Goal: Task Accomplishment & Management: Manage account settings

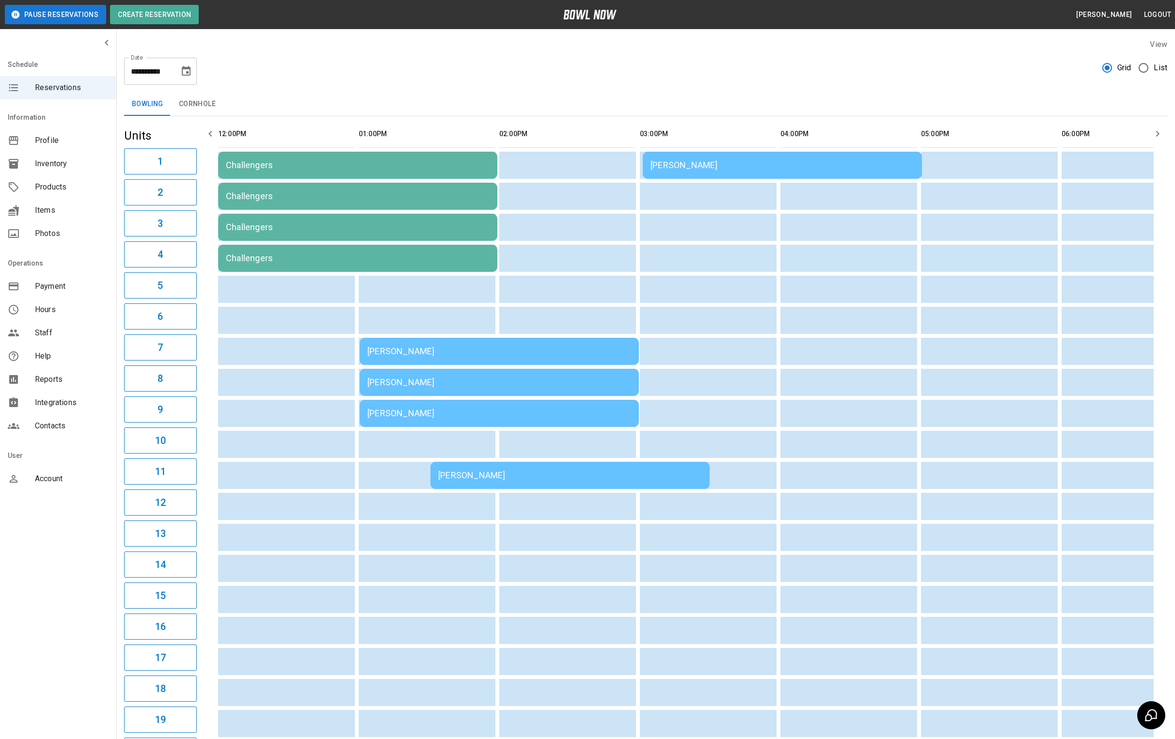
click at [693, 165] on div "[PERSON_NAME]" at bounding box center [783, 165] width 264 height 0
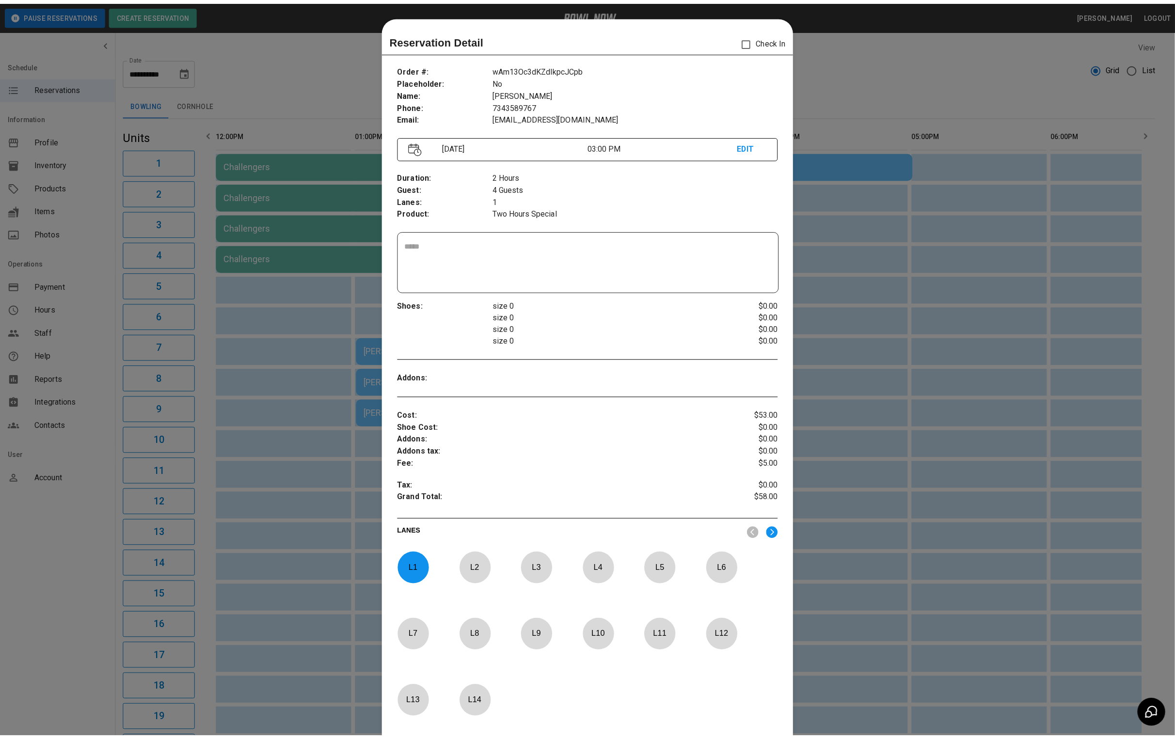
scroll to position [15, 0]
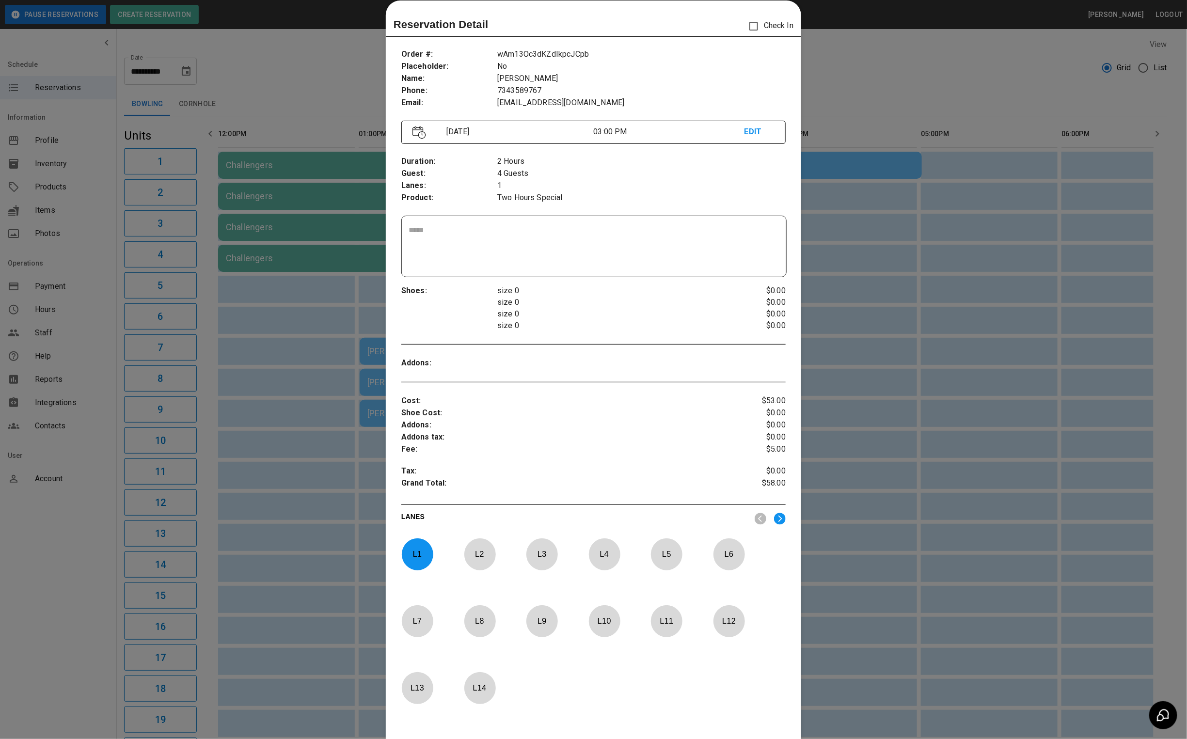
click at [860, 83] on div at bounding box center [593, 369] width 1187 height 739
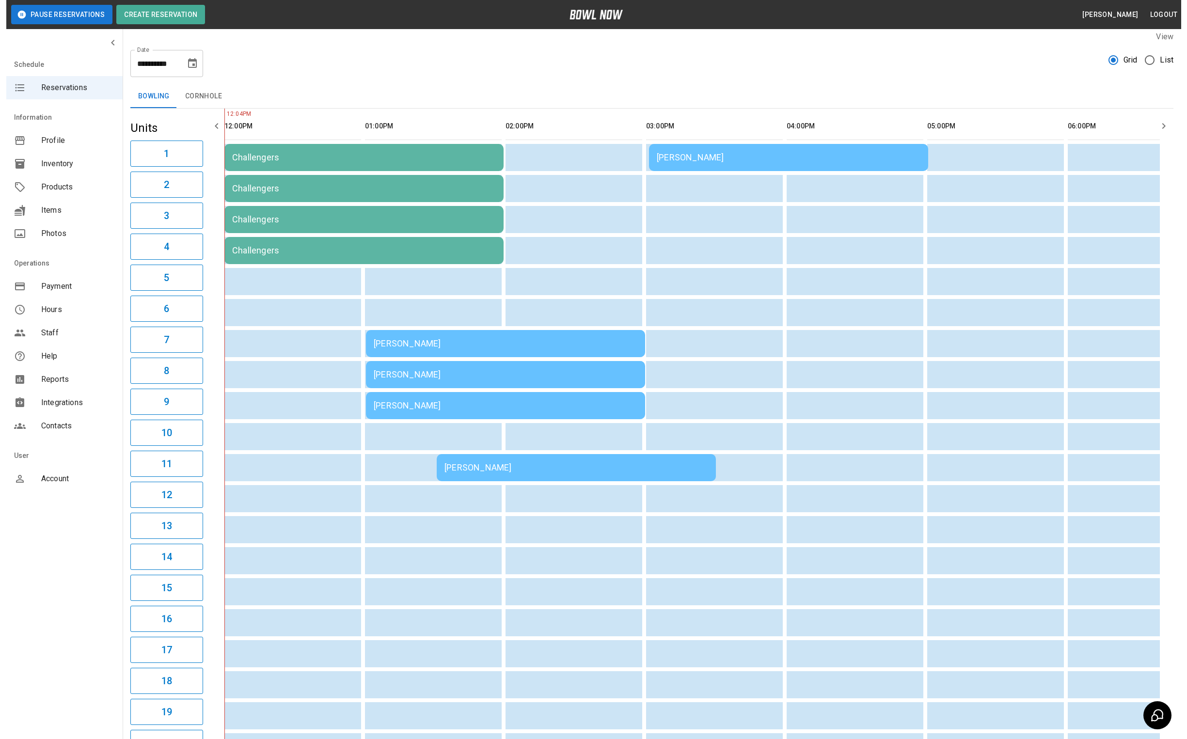
scroll to position [0, 0]
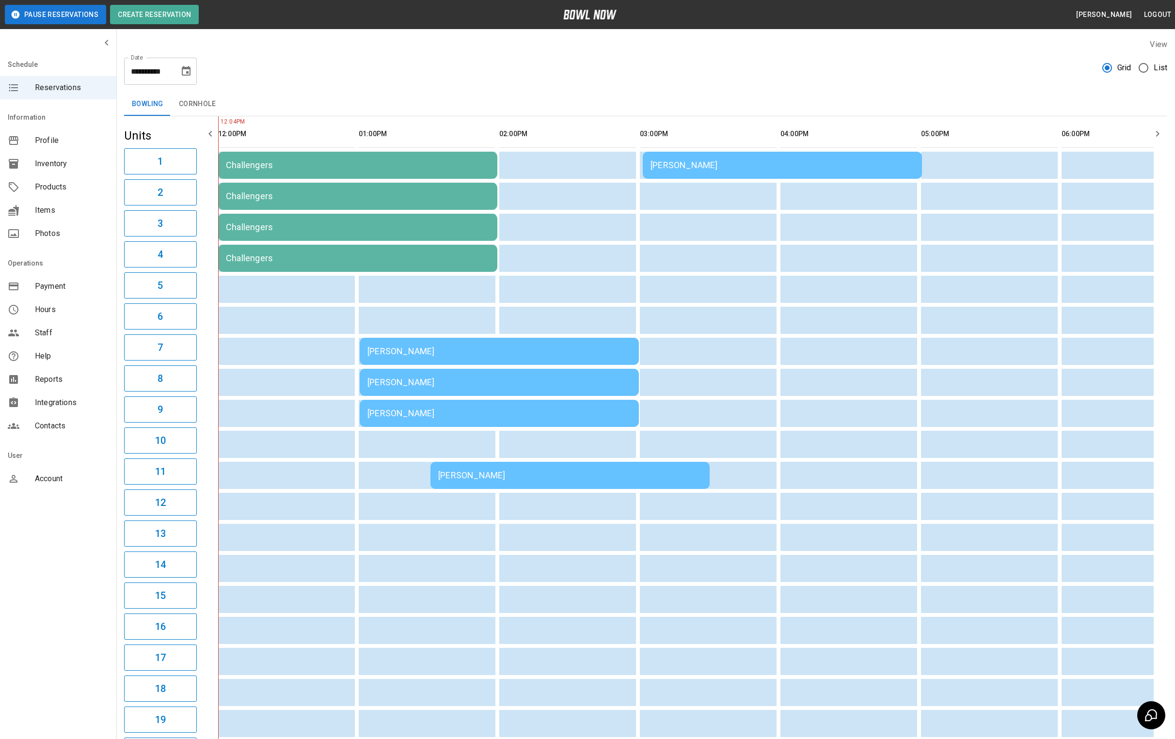
click at [486, 472] on td "[PERSON_NAME]" at bounding box center [569, 475] width 279 height 27
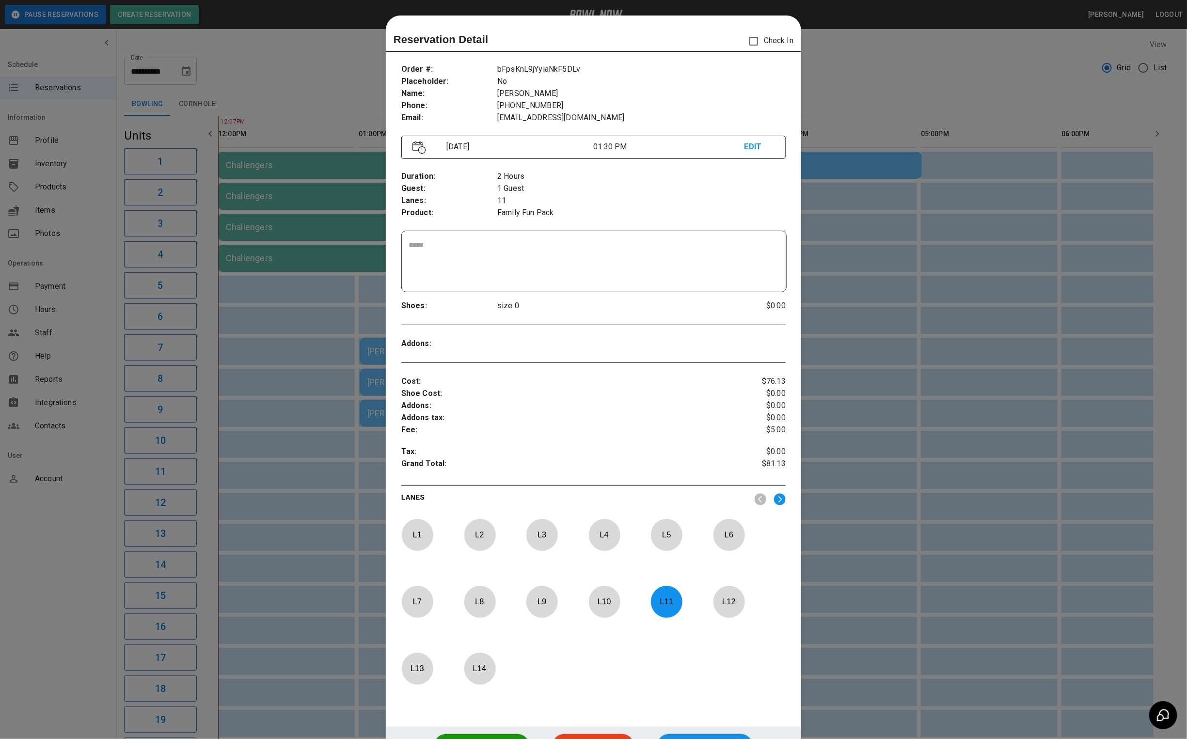
scroll to position [15, 0]
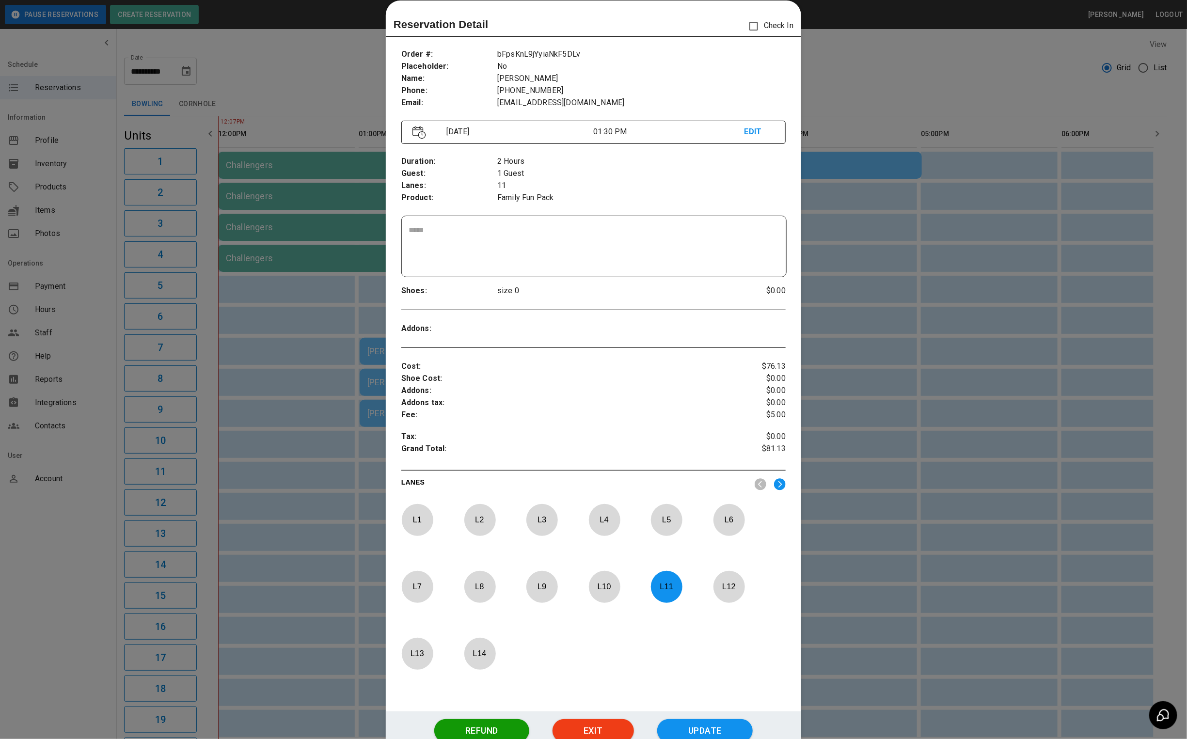
drag, startPoint x: 354, startPoint y: 424, endPoint x: 364, endPoint y: 421, distance: 10.6
click at [354, 424] on div at bounding box center [593, 369] width 1187 height 739
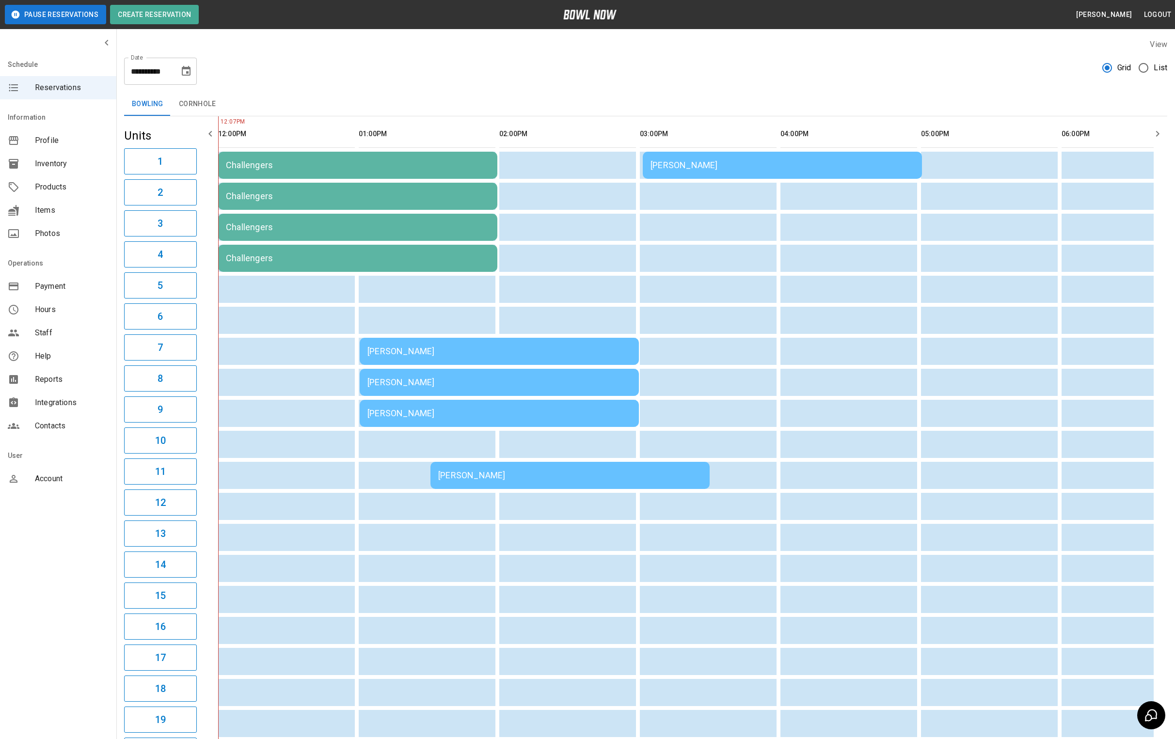
click at [415, 359] on td "[PERSON_NAME]" at bounding box center [499, 351] width 279 height 27
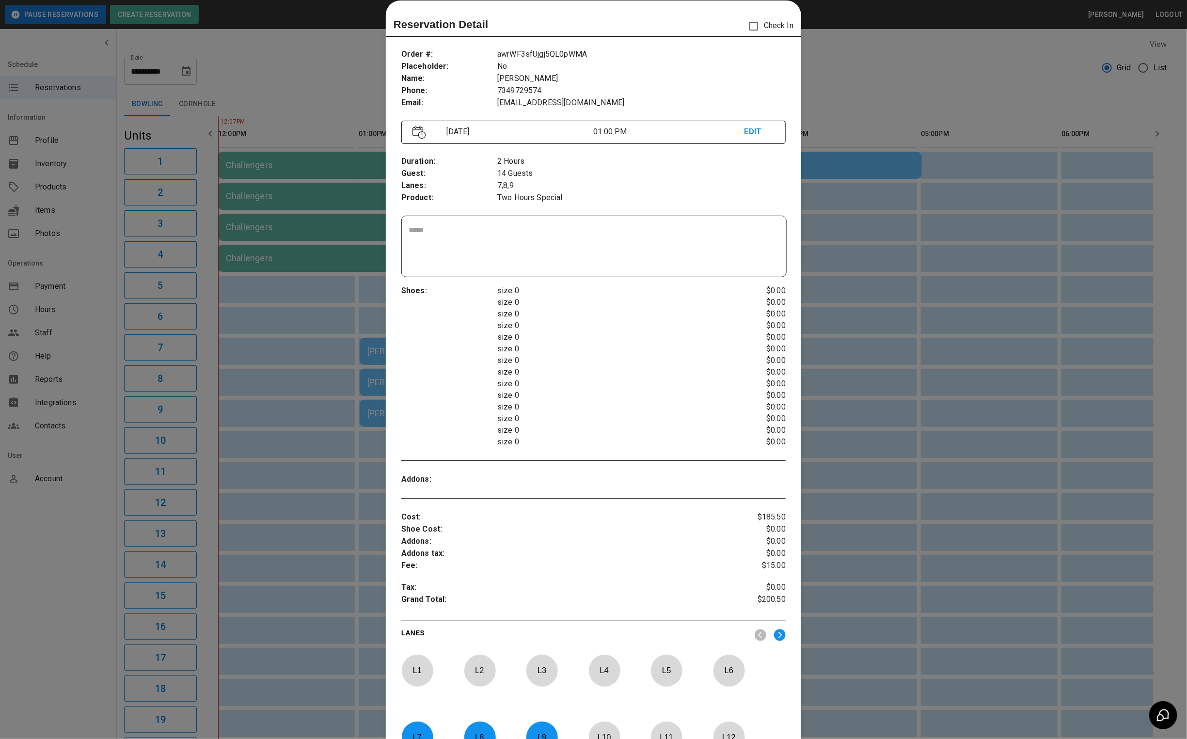
click at [304, 382] on div at bounding box center [593, 369] width 1187 height 739
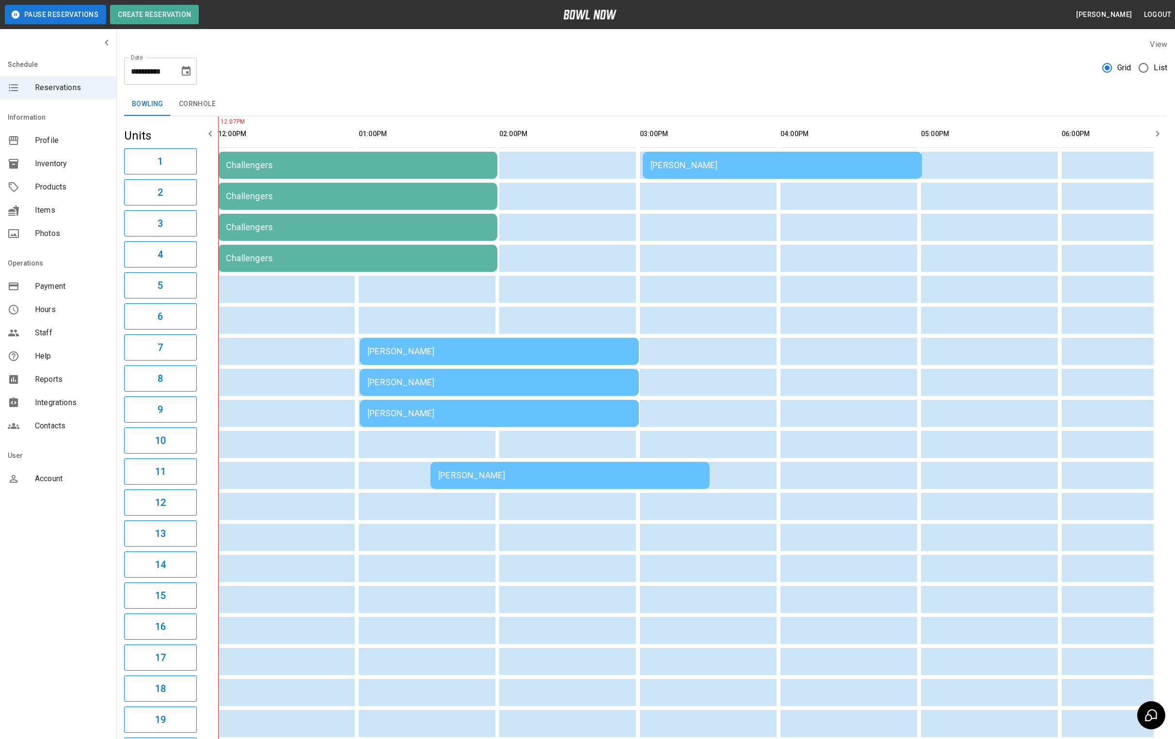
click at [691, 165] on div "[PERSON_NAME]" at bounding box center [783, 165] width 264 height 0
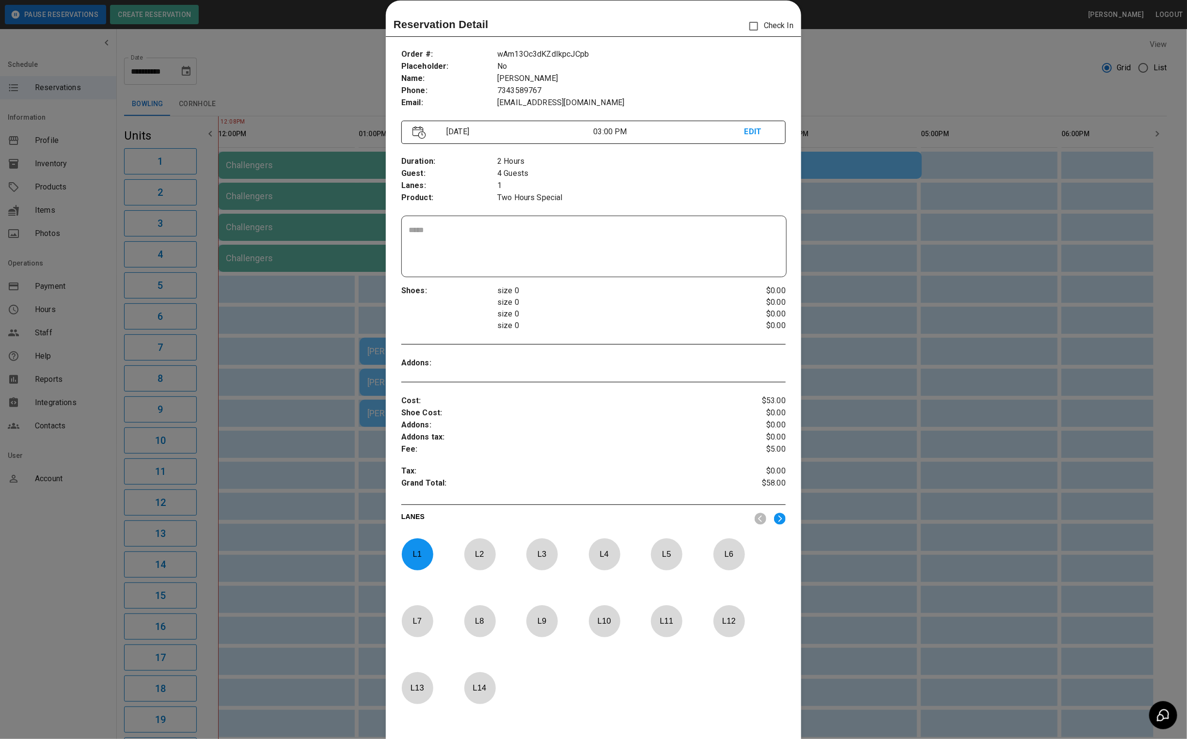
click at [824, 246] on div at bounding box center [593, 369] width 1187 height 739
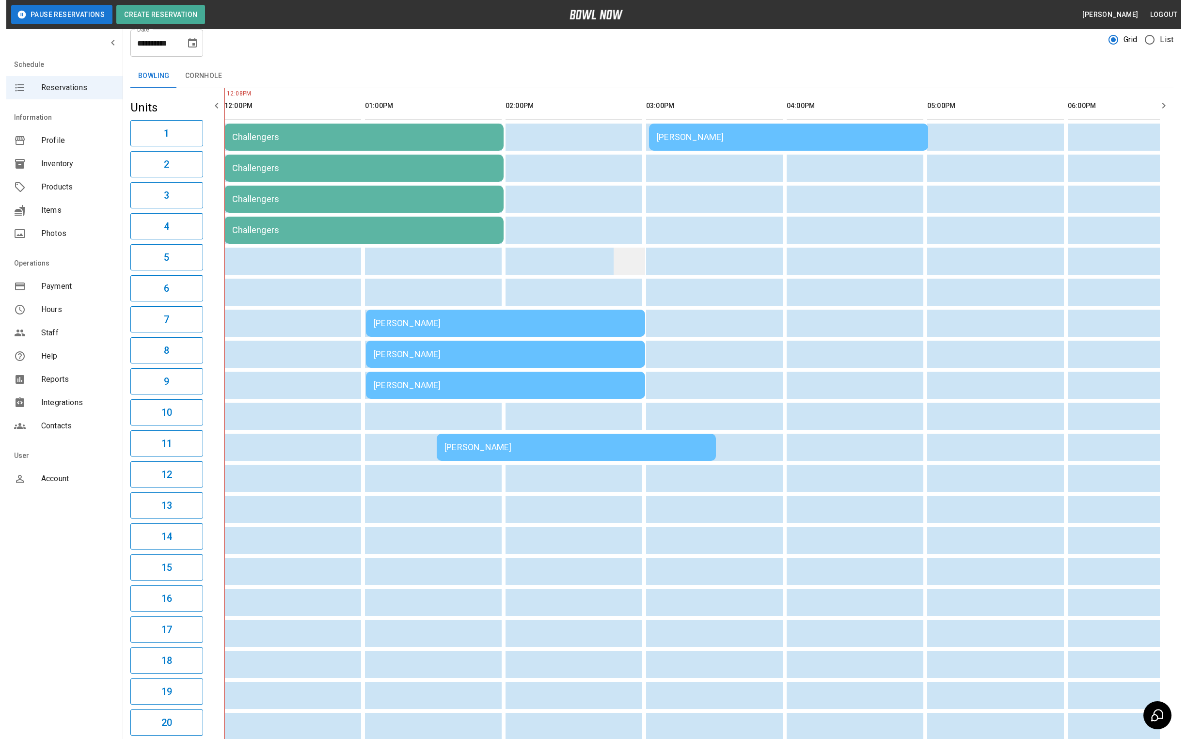
scroll to position [0, 0]
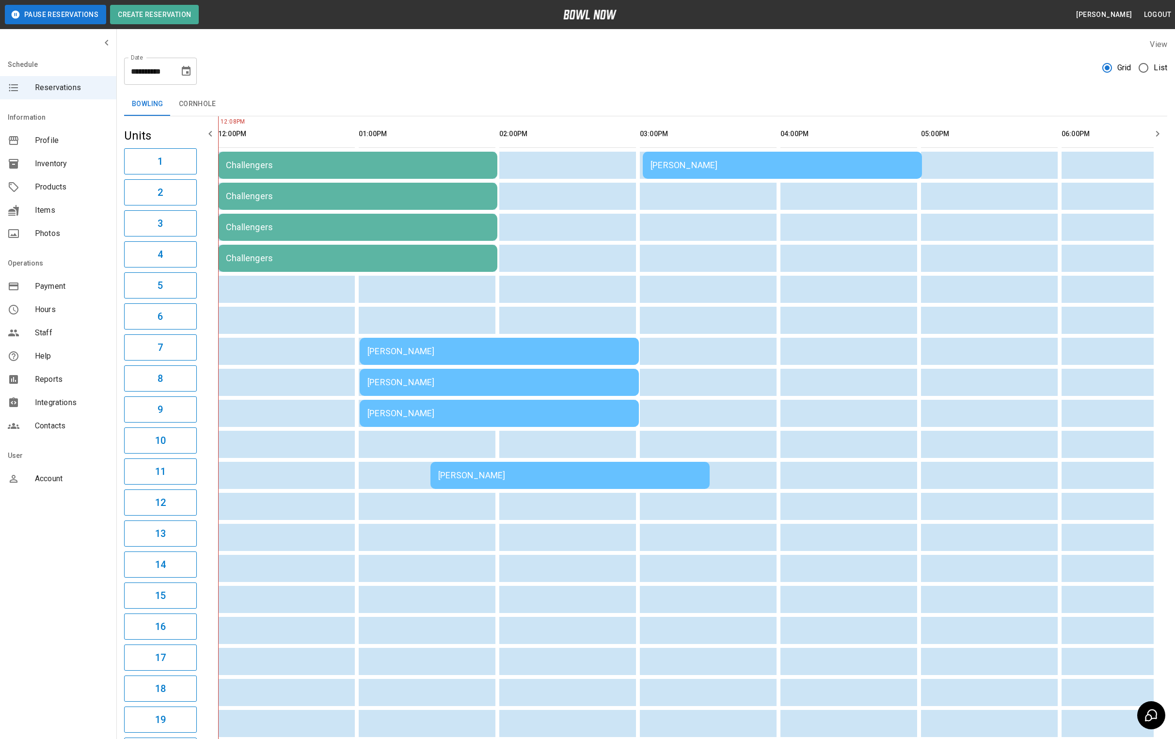
click at [483, 365] on td "[PERSON_NAME]" at bounding box center [499, 351] width 279 height 27
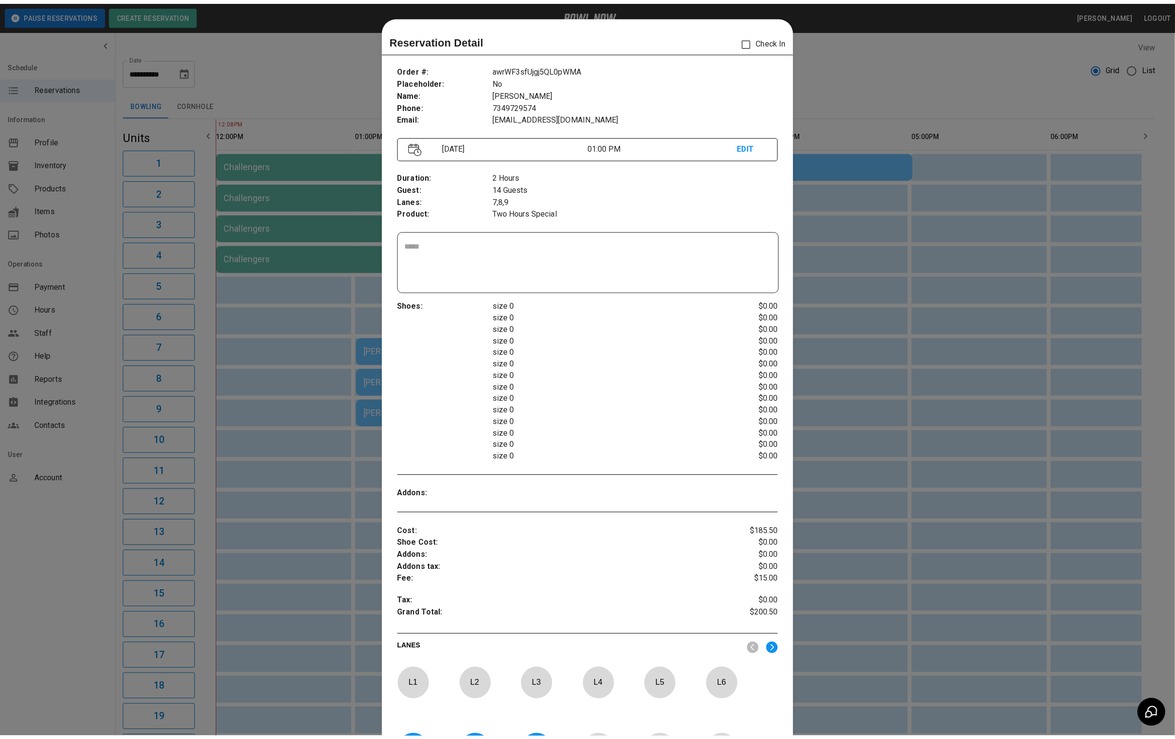
scroll to position [15, 0]
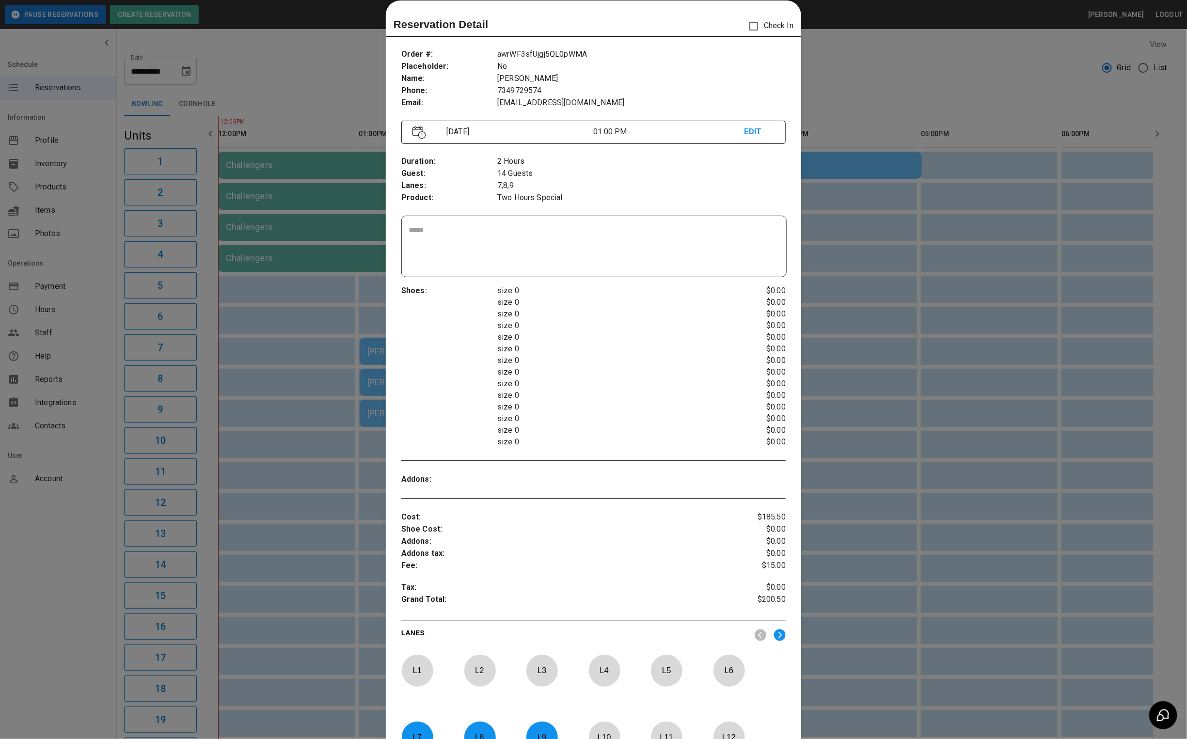
click at [271, 291] on div at bounding box center [593, 369] width 1187 height 739
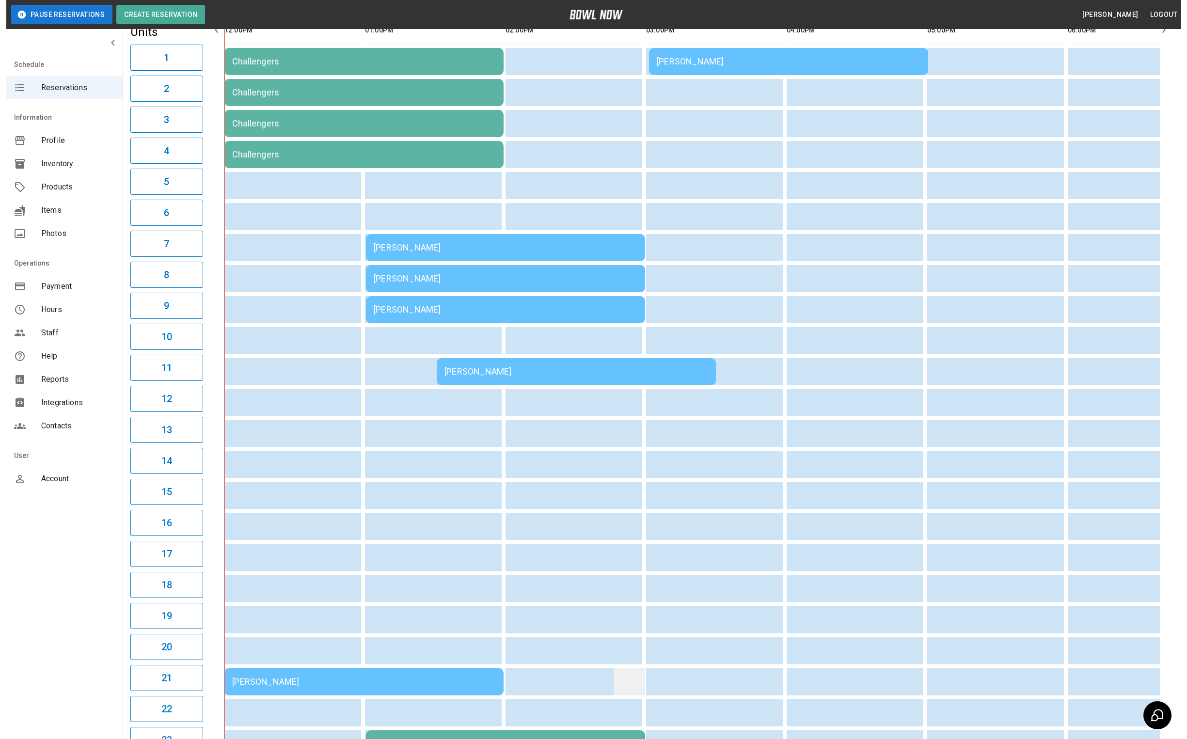
scroll to position [223, 0]
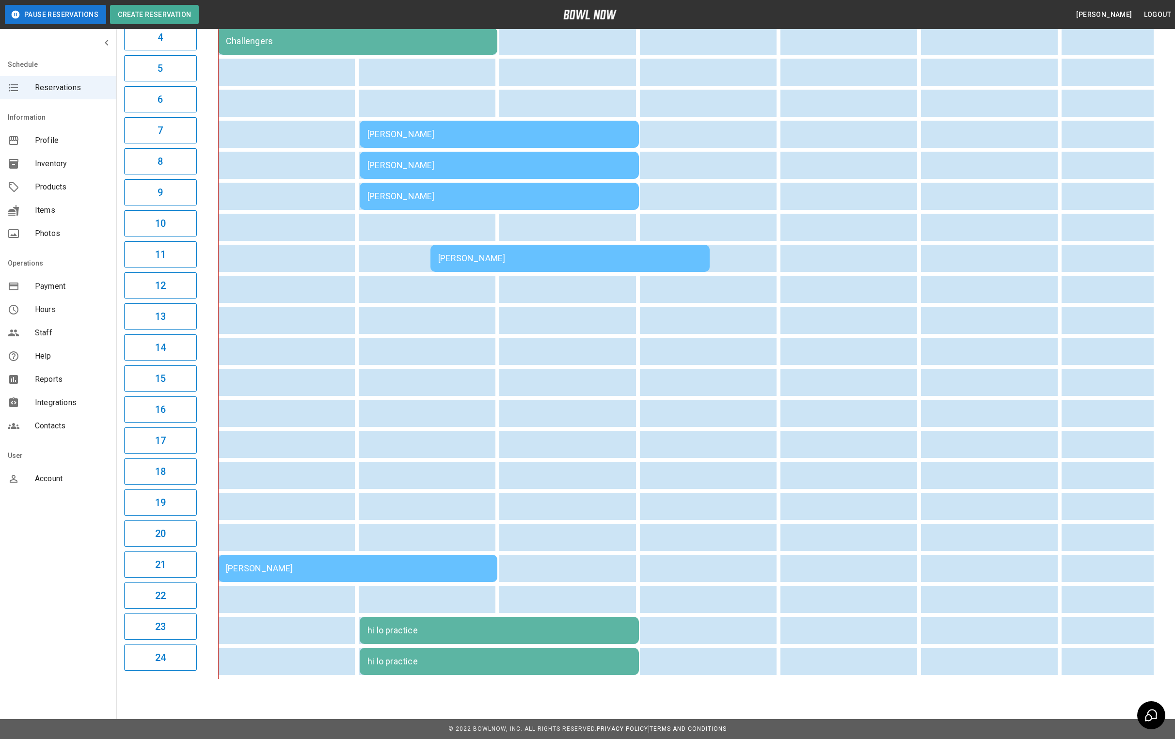
click at [335, 558] on td "[PERSON_NAME]" at bounding box center [357, 568] width 279 height 27
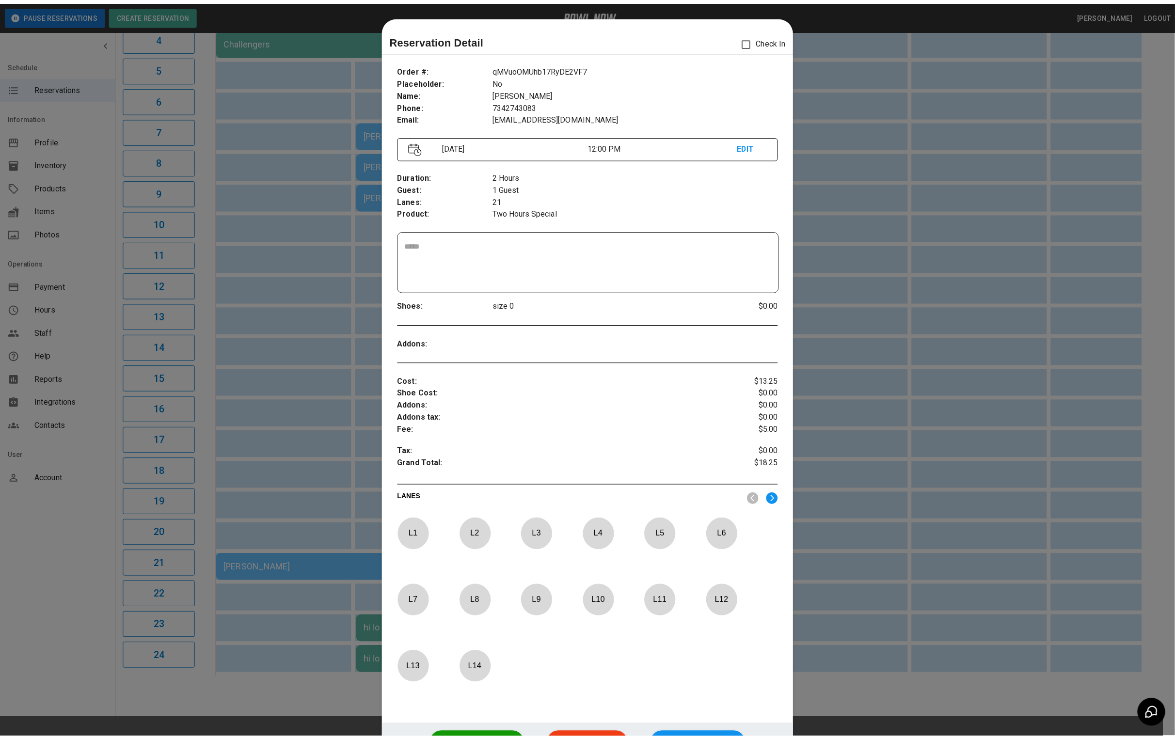
scroll to position [15, 0]
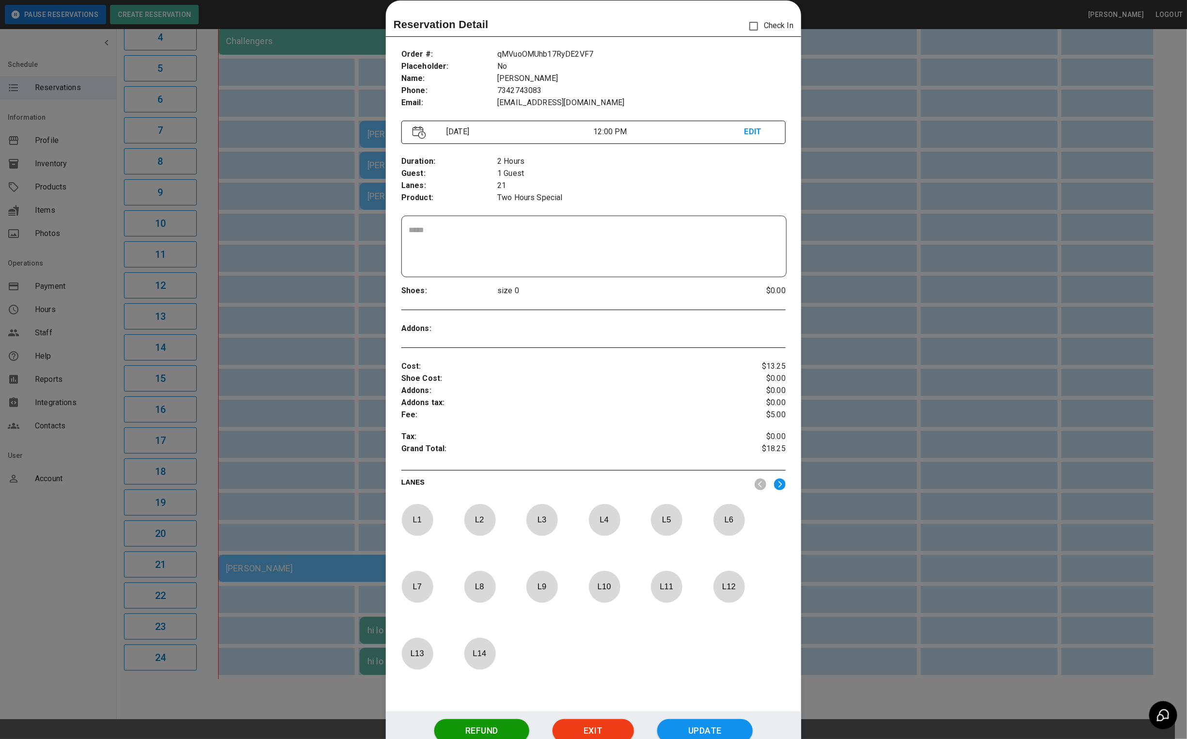
click at [761, 133] on p "EDIT" at bounding box center [760, 132] width 30 height 12
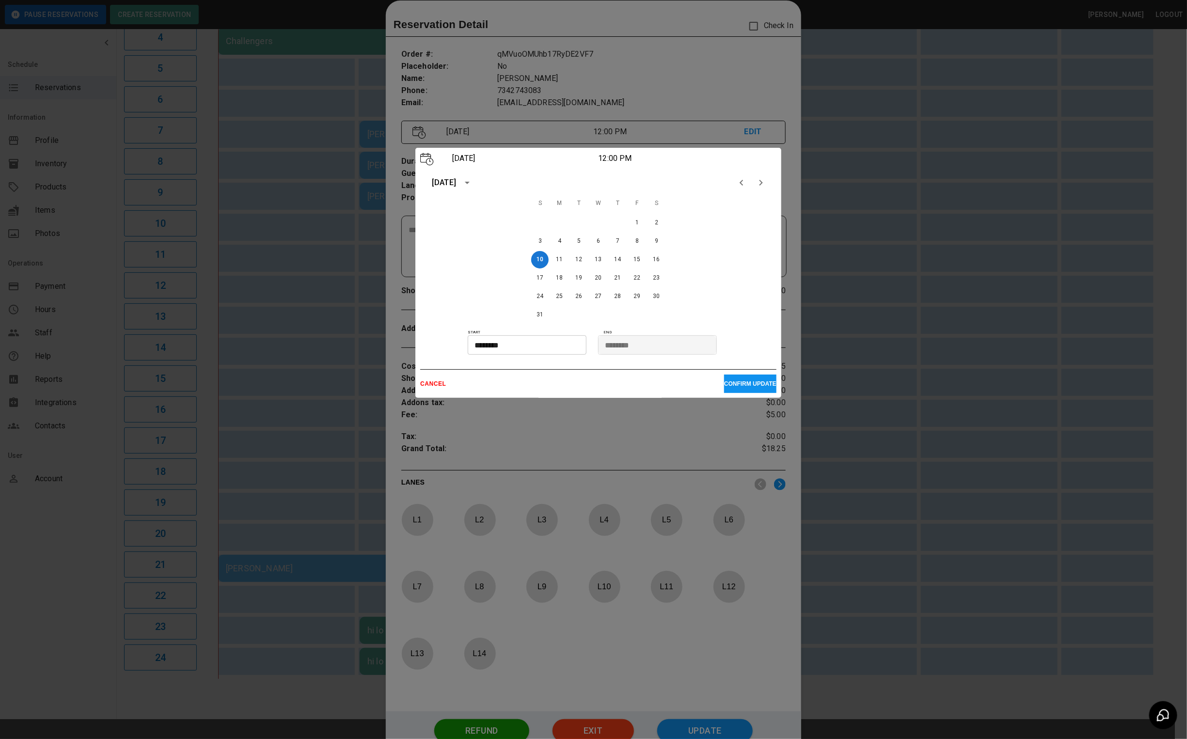
click at [515, 342] on input "********" at bounding box center [524, 344] width 112 height 19
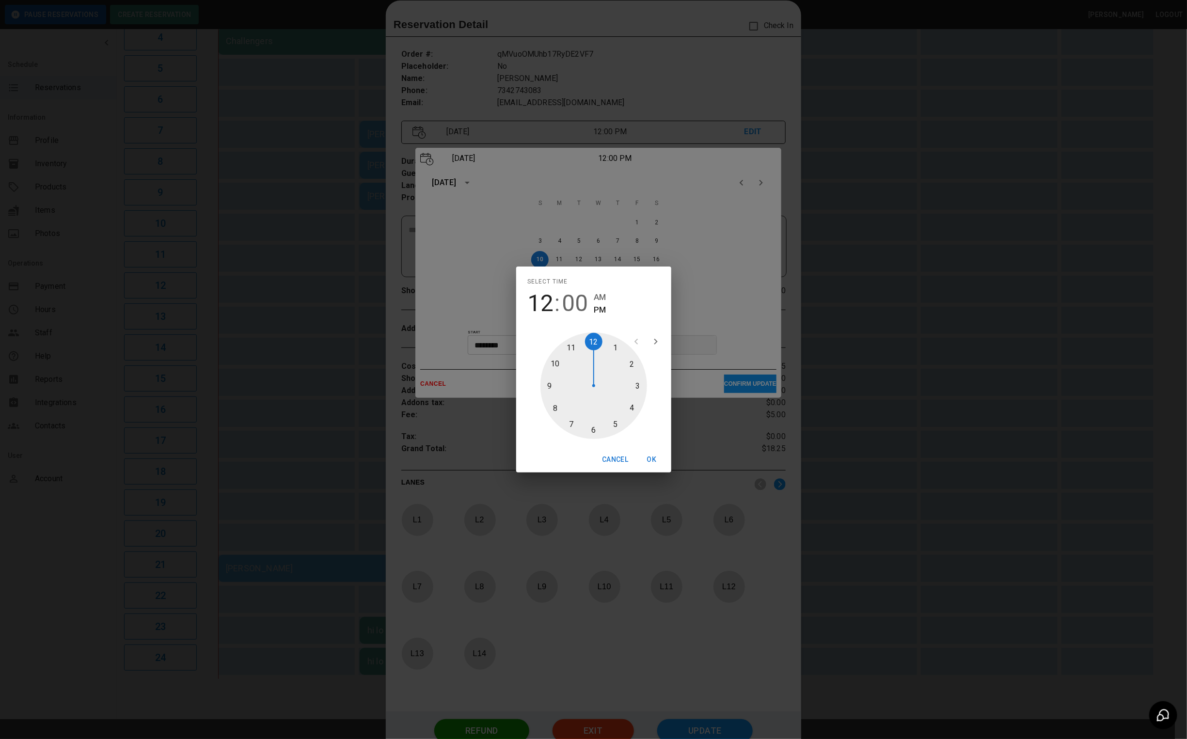
click at [618, 348] on div at bounding box center [594, 386] width 107 height 107
type input "********"
drag, startPoint x: 592, startPoint y: 428, endPoint x: 611, endPoint y: 435, distance: 20.3
click at [592, 428] on div at bounding box center [594, 386] width 107 height 107
click at [657, 462] on button "OK" at bounding box center [652, 460] width 31 height 18
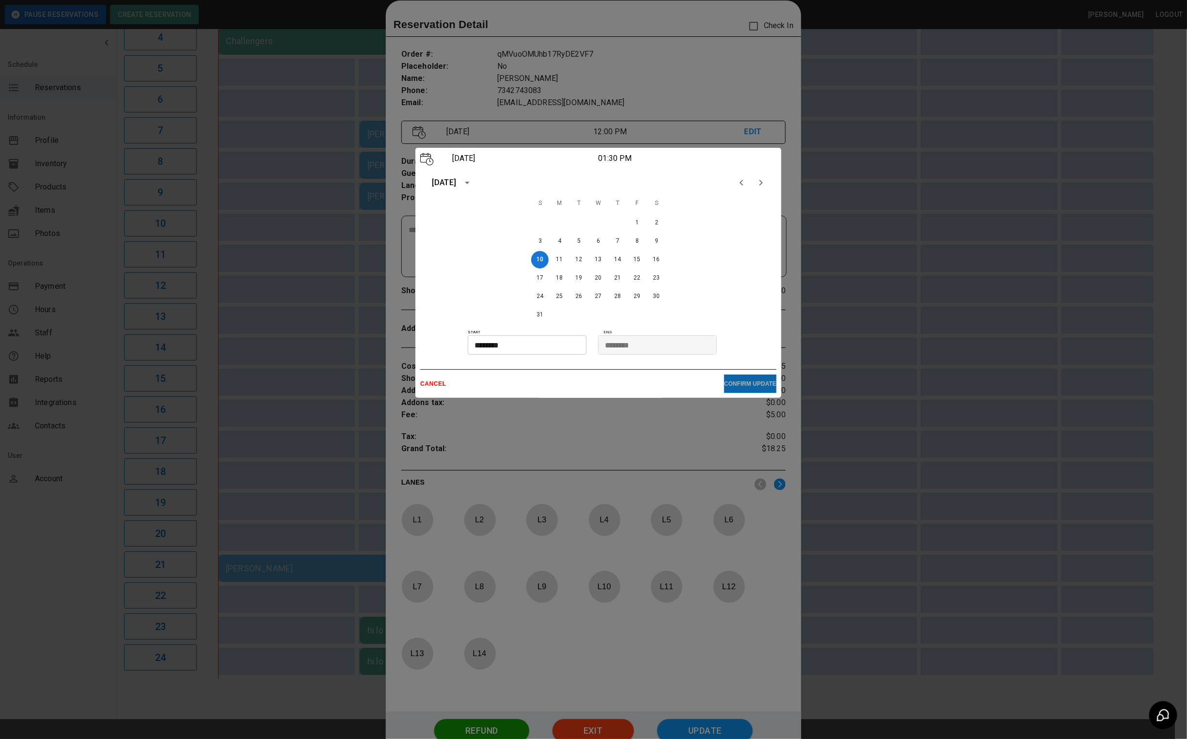
click at [733, 392] on button "CONFIRM UPDATE" at bounding box center [750, 384] width 52 height 18
click at [724, 377] on button "CONFIRM UPDATE" at bounding box center [750, 384] width 52 height 18
click at [736, 388] on button "CONFIRM UPDATE" at bounding box center [750, 384] width 52 height 18
click at [735, 387] on p "CONFIRM UPDATE" at bounding box center [750, 384] width 52 height 7
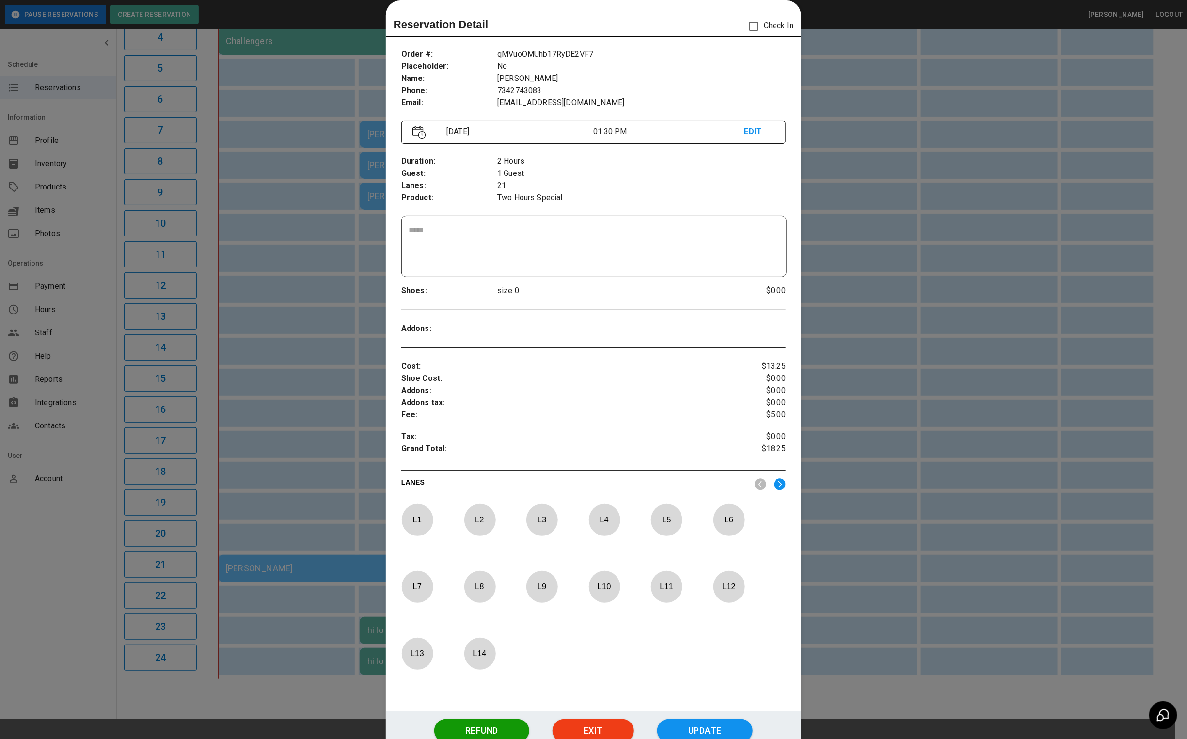
click at [705, 728] on button "Update" at bounding box center [705, 730] width 96 height 23
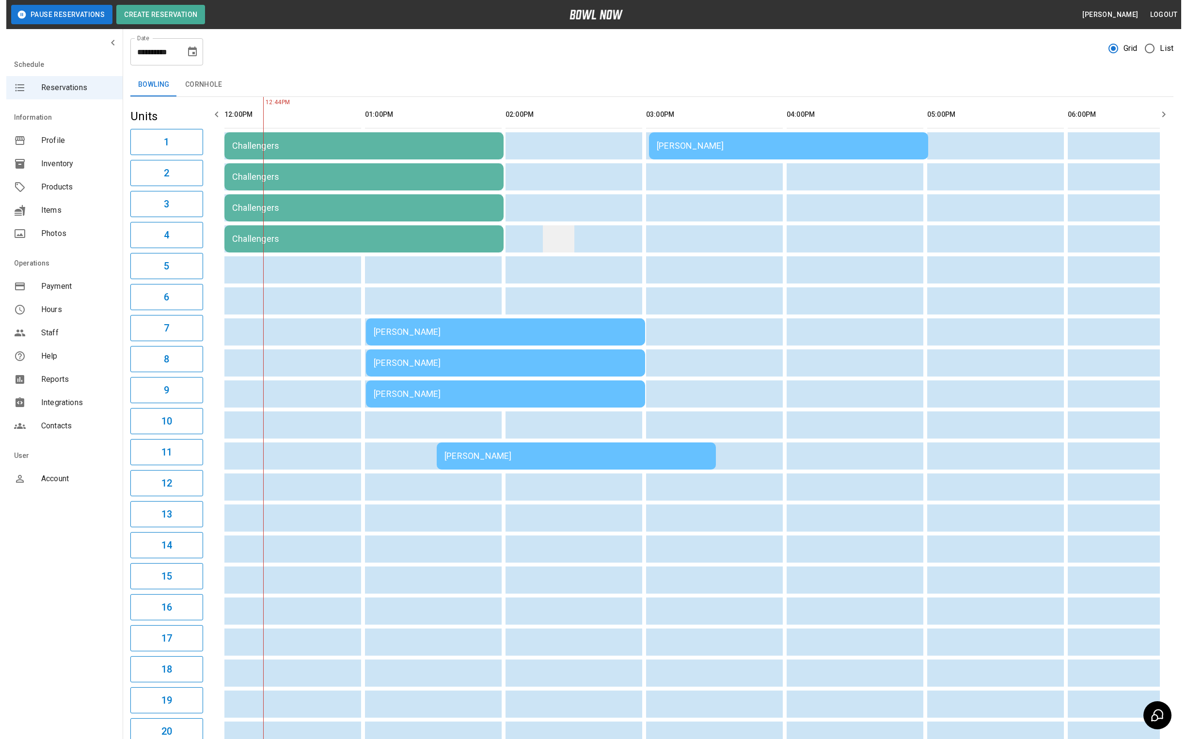
scroll to position [5, 0]
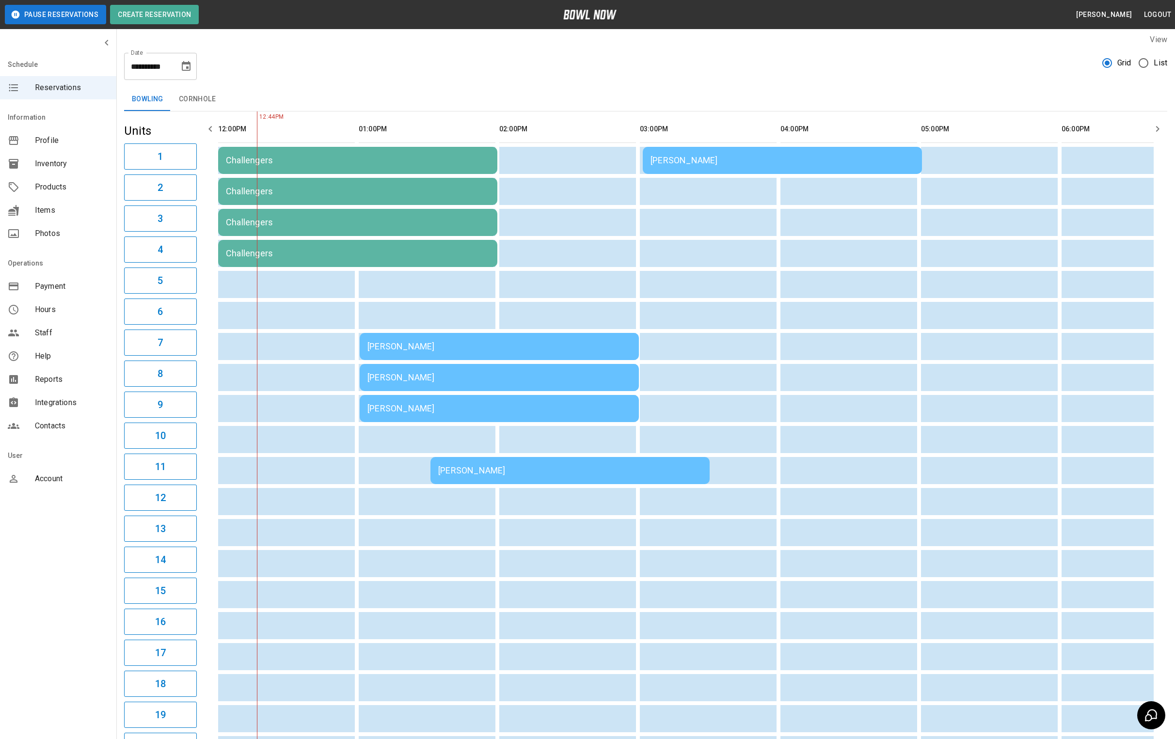
click at [390, 347] on div "[PERSON_NAME]" at bounding box center [499, 347] width 264 height 0
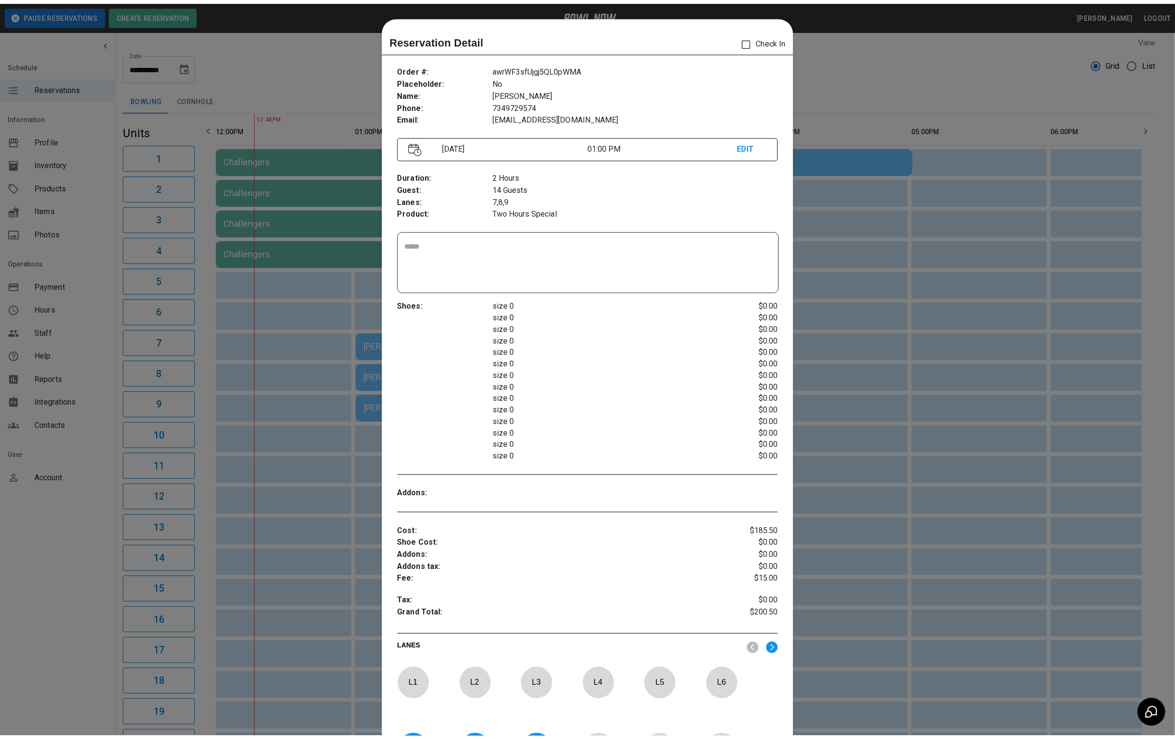
scroll to position [15, 0]
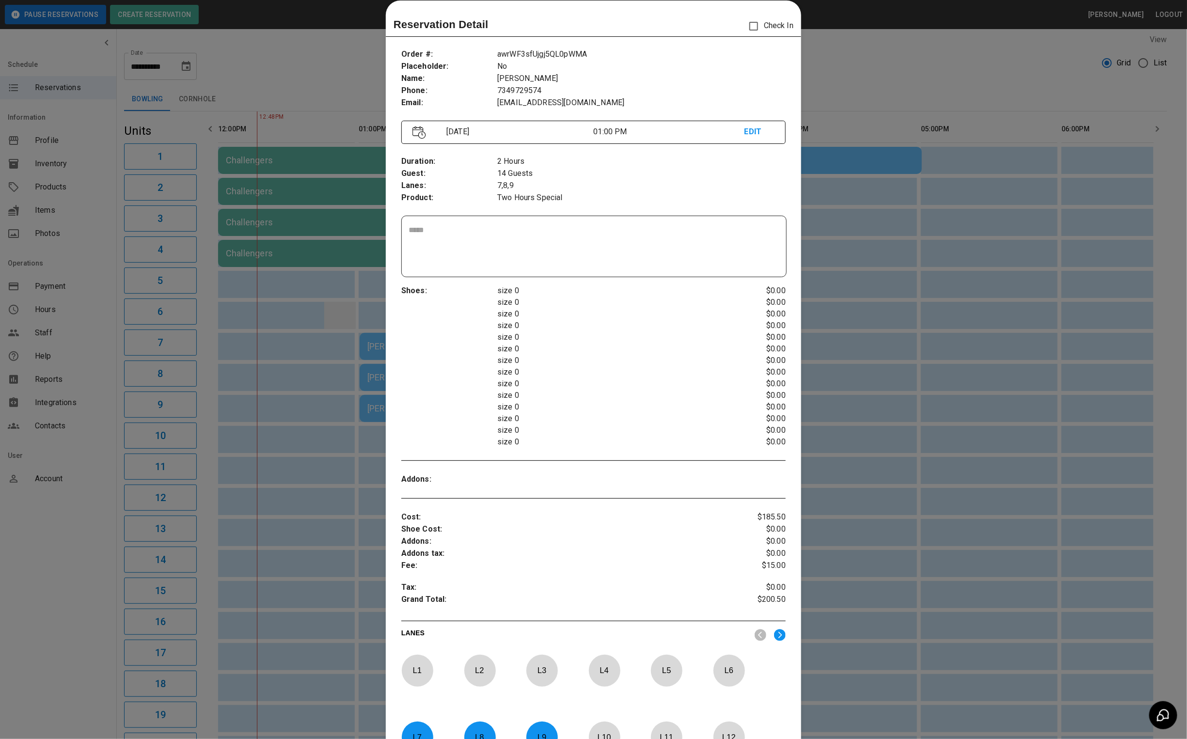
click at [335, 313] on div at bounding box center [593, 369] width 1187 height 739
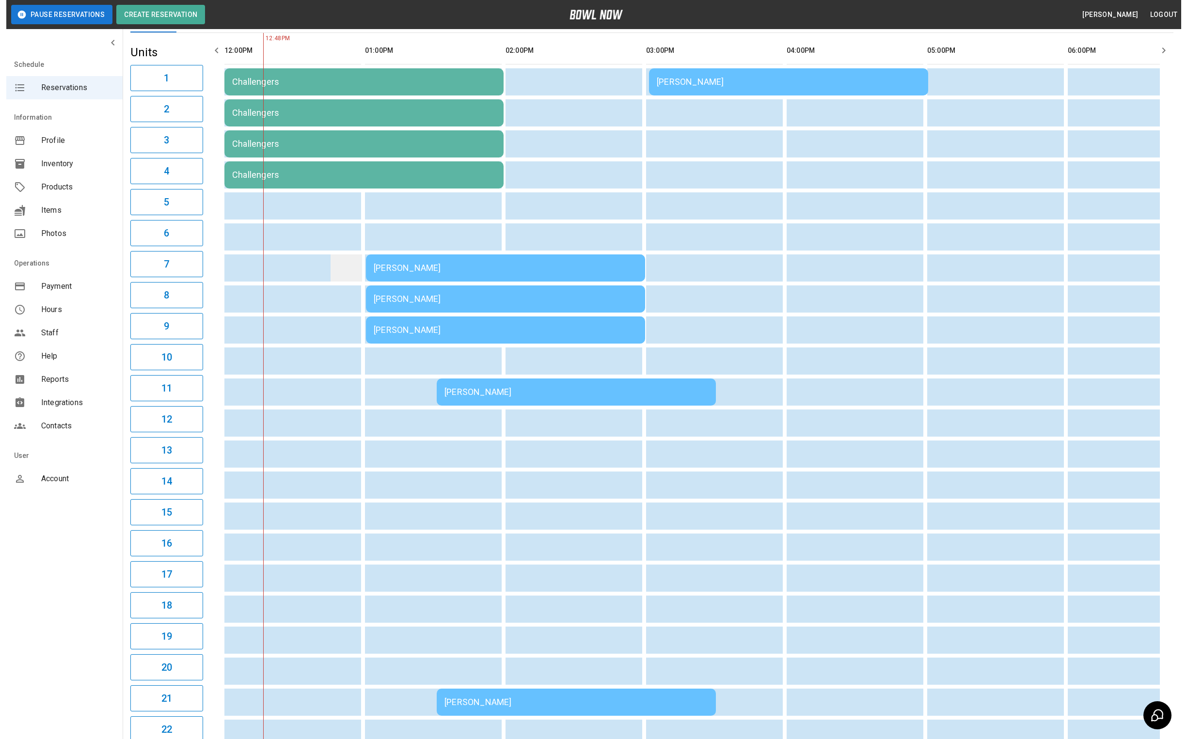
scroll to position [78, 0]
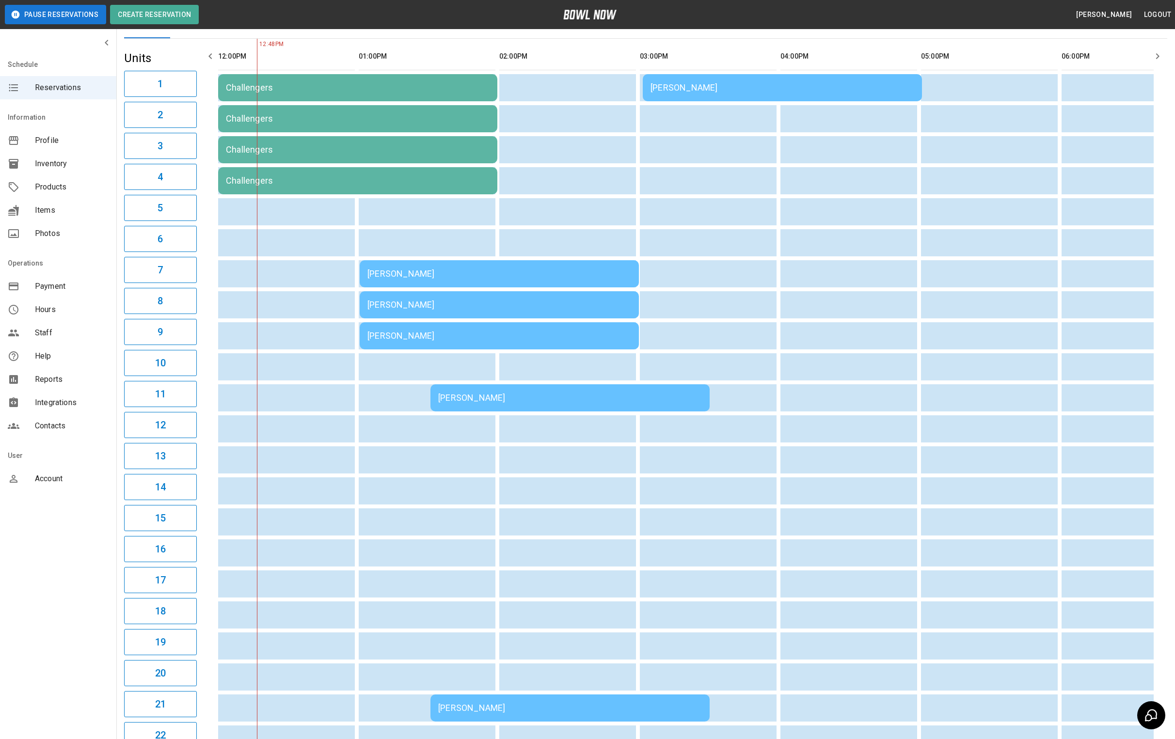
click at [510, 394] on td "[PERSON_NAME]" at bounding box center [569, 397] width 279 height 27
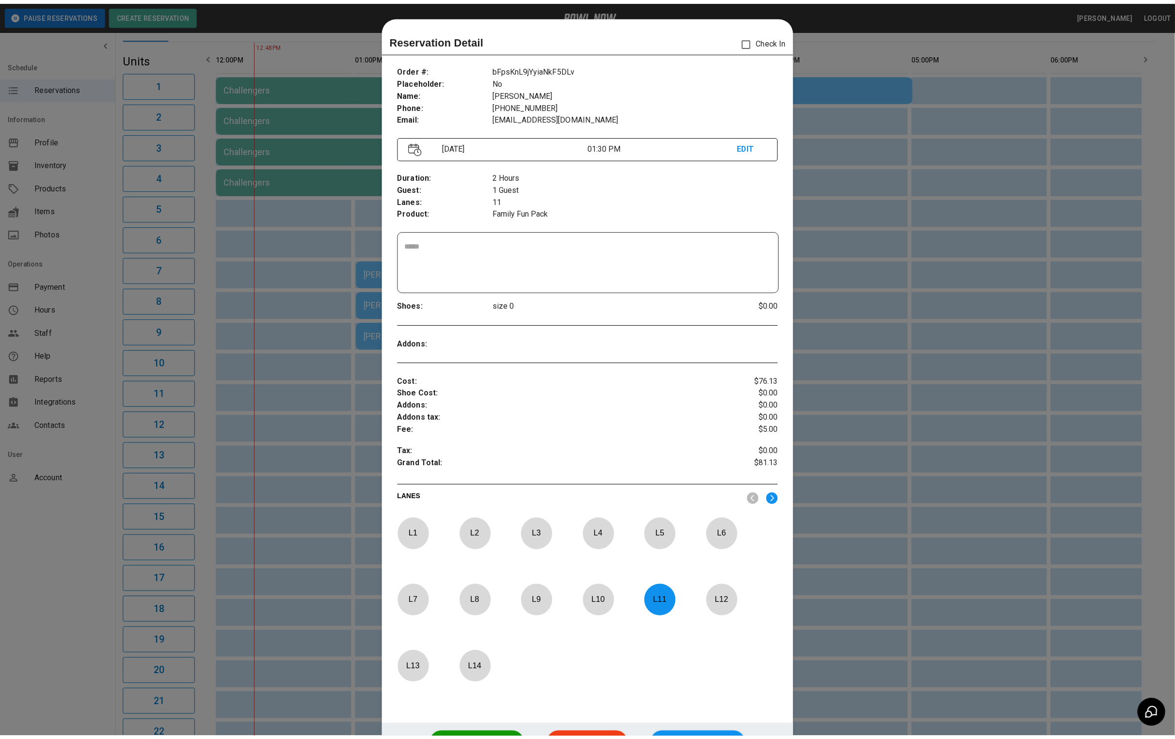
scroll to position [15, 0]
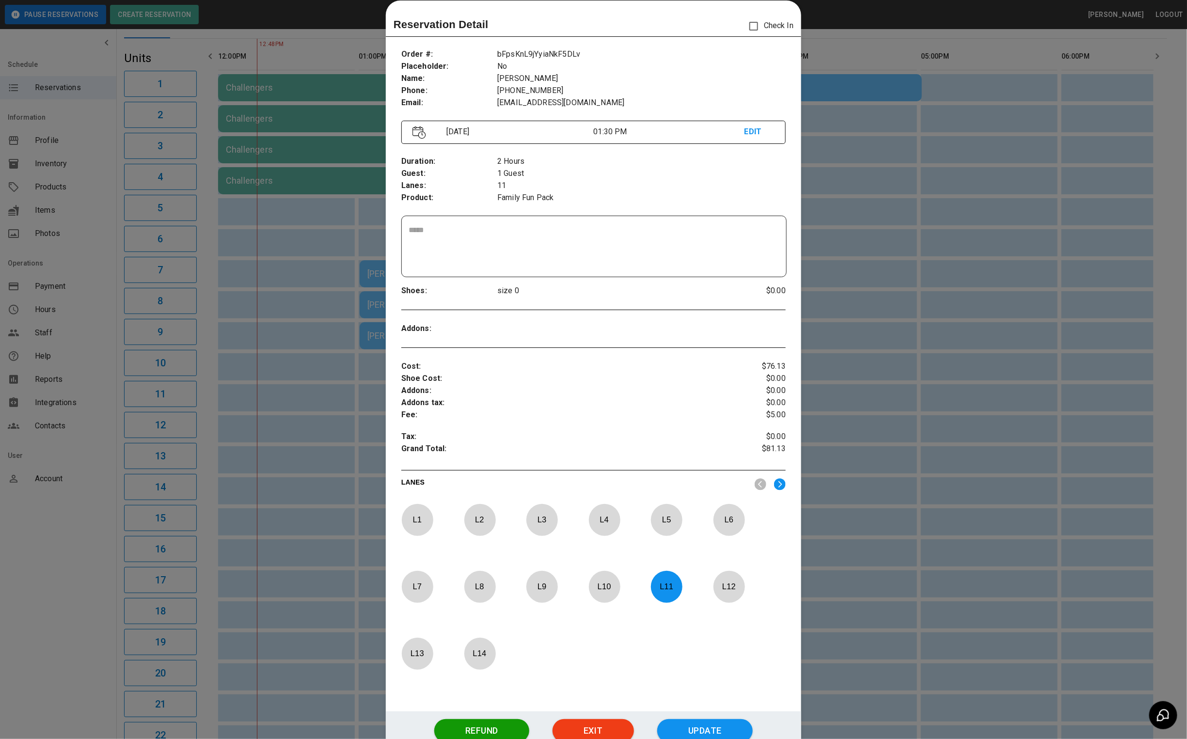
click at [654, 595] on p "L 11" at bounding box center [667, 586] width 32 height 23
click at [406, 665] on p "L 13" at bounding box center [417, 653] width 32 height 23
drag, startPoint x: 394, startPoint y: 654, endPoint x: 414, endPoint y: 654, distance: 20.4
click at [394, 654] on div "Order # : Placeholder : Name : Phone : Email : bFpsKnL9jYyiaNkF5DLv No [PERSON_…" at bounding box center [593, 376] width 415 height 671
click at [414, 654] on p "L 13" at bounding box center [417, 653] width 32 height 23
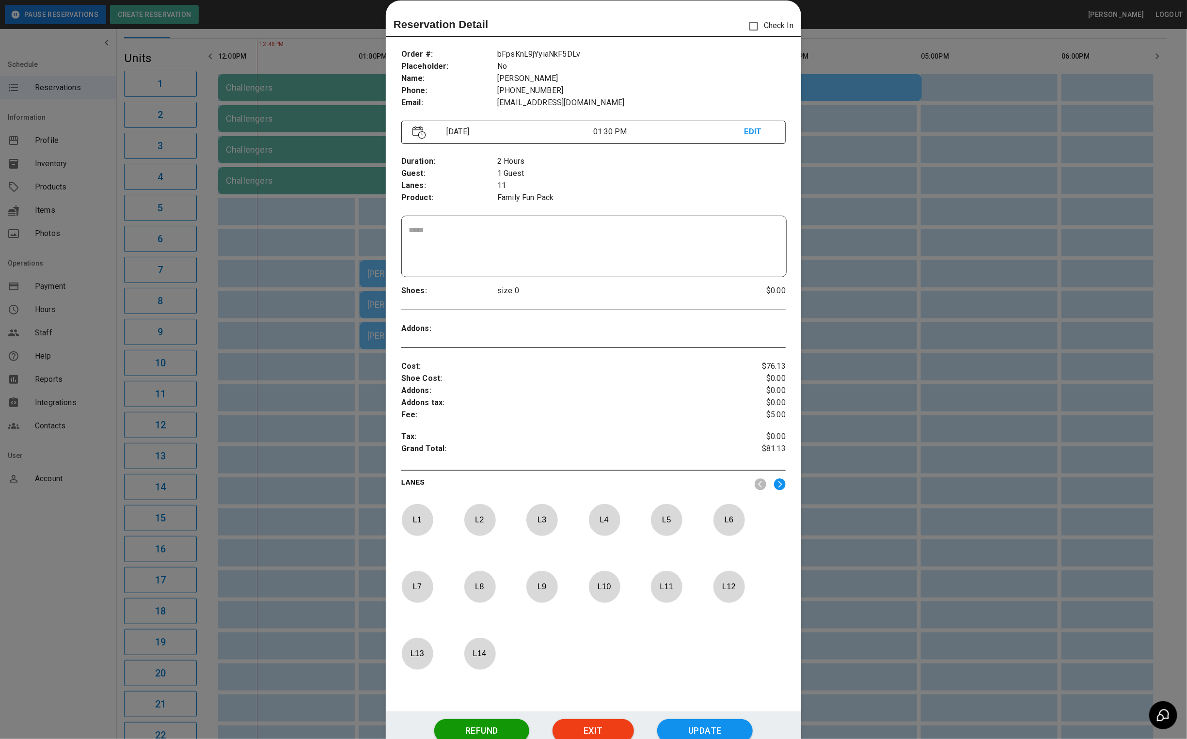
click at [776, 490] on img at bounding box center [780, 484] width 12 height 12
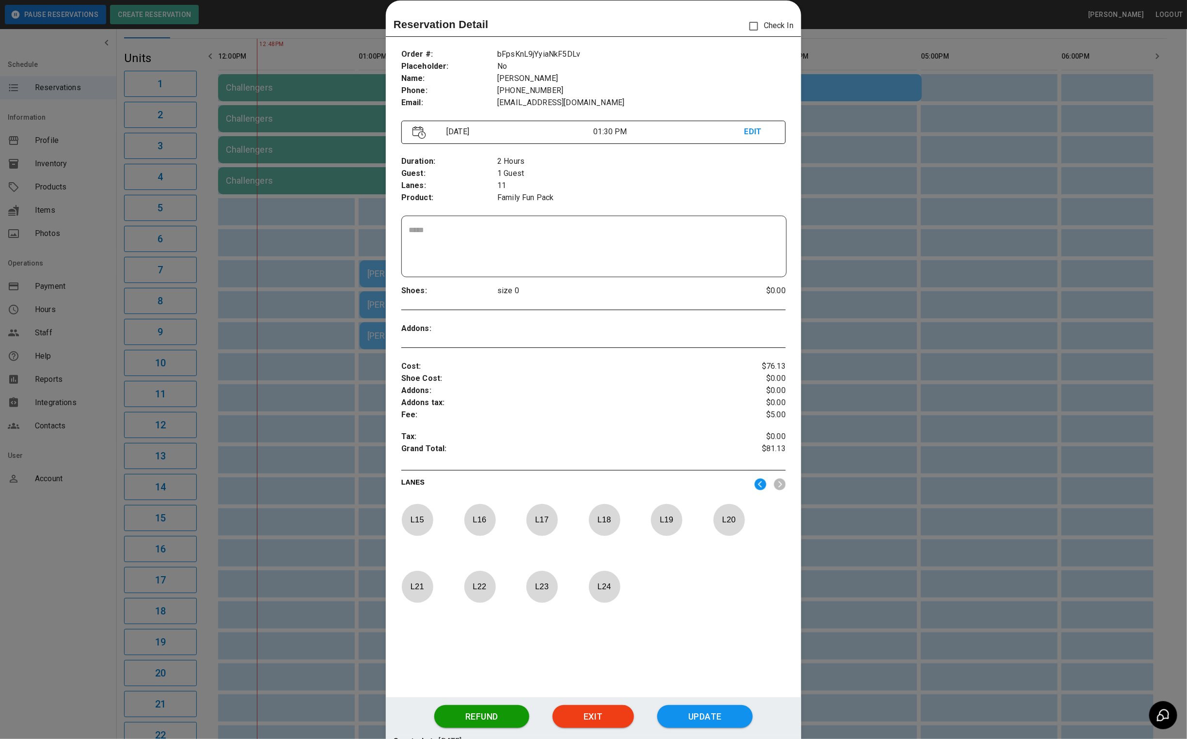
click at [755, 483] on img at bounding box center [761, 484] width 12 height 12
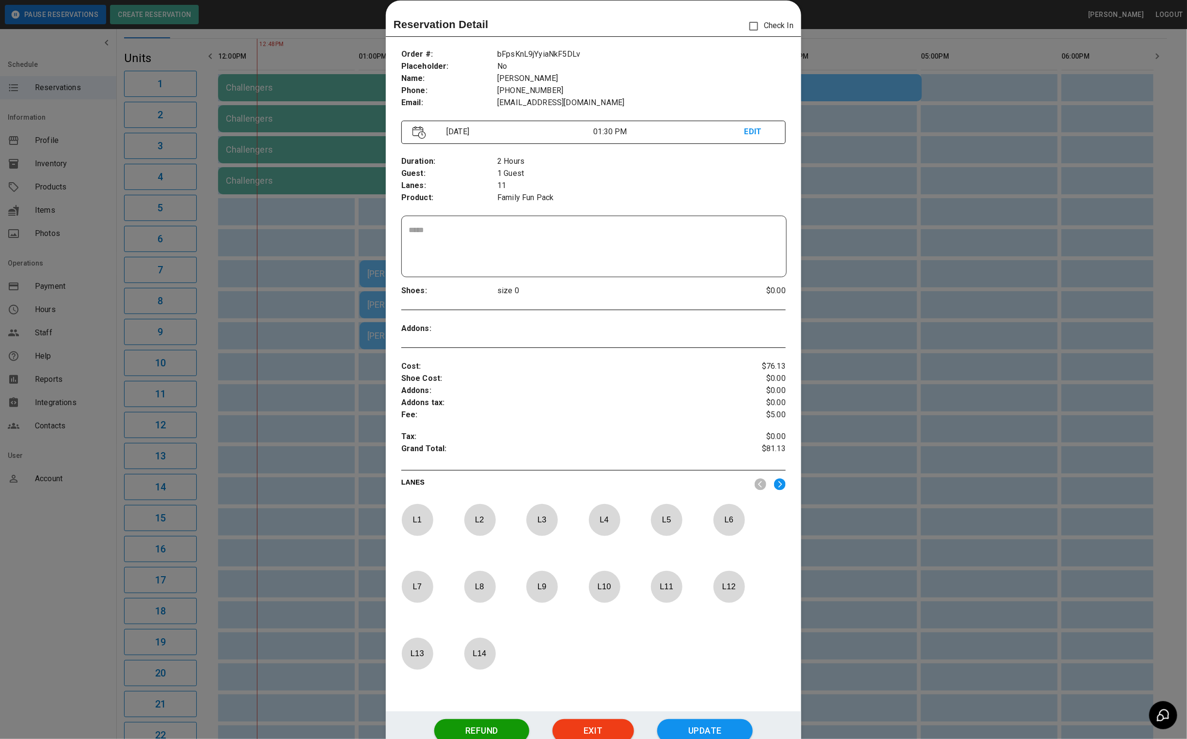
drag, startPoint x: 625, startPoint y: 586, endPoint x: 617, endPoint y: 593, distance: 11.4
click at [625, 586] on div "L 10" at bounding box center [616, 600] width 55 height 59
click at [615, 593] on p "L 10" at bounding box center [605, 586] width 32 height 23
drag, startPoint x: 582, startPoint y: 587, endPoint x: 598, endPoint y: 591, distance: 16.6
click at [583, 589] on div "L 1 L 2 L 3 L 4 L 5 L 6 L 7 L 8 L 9 L 10 L 11 L 12 L 13 L 14" at bounding box center [593, 600] width 384 height 193
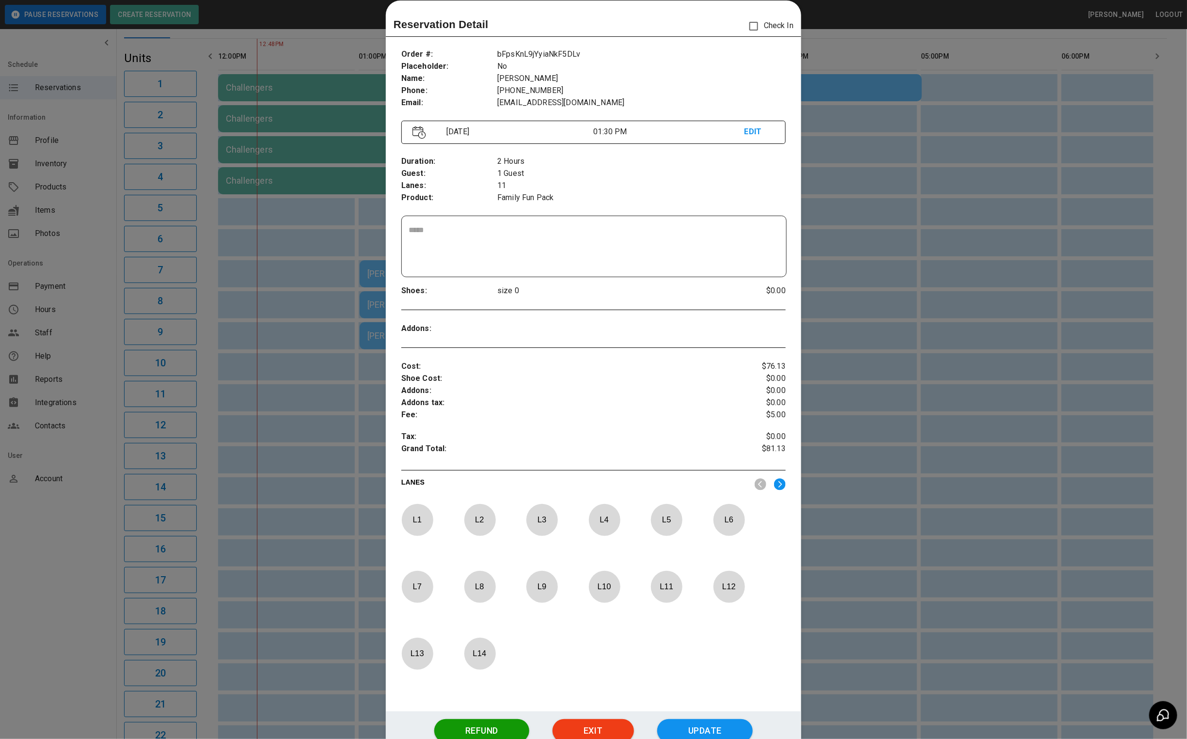
drag, startPoint x: 611, startPoint y: 595, endPoint x: 671, endPoint y: 685, distance: 108.8
click at [621, 607] on div "L 10" at bounding box center [616, 600] width 55 height 59
click at [674, 731] on button "Update" at bounding box center [705, 730] width 96 height 23
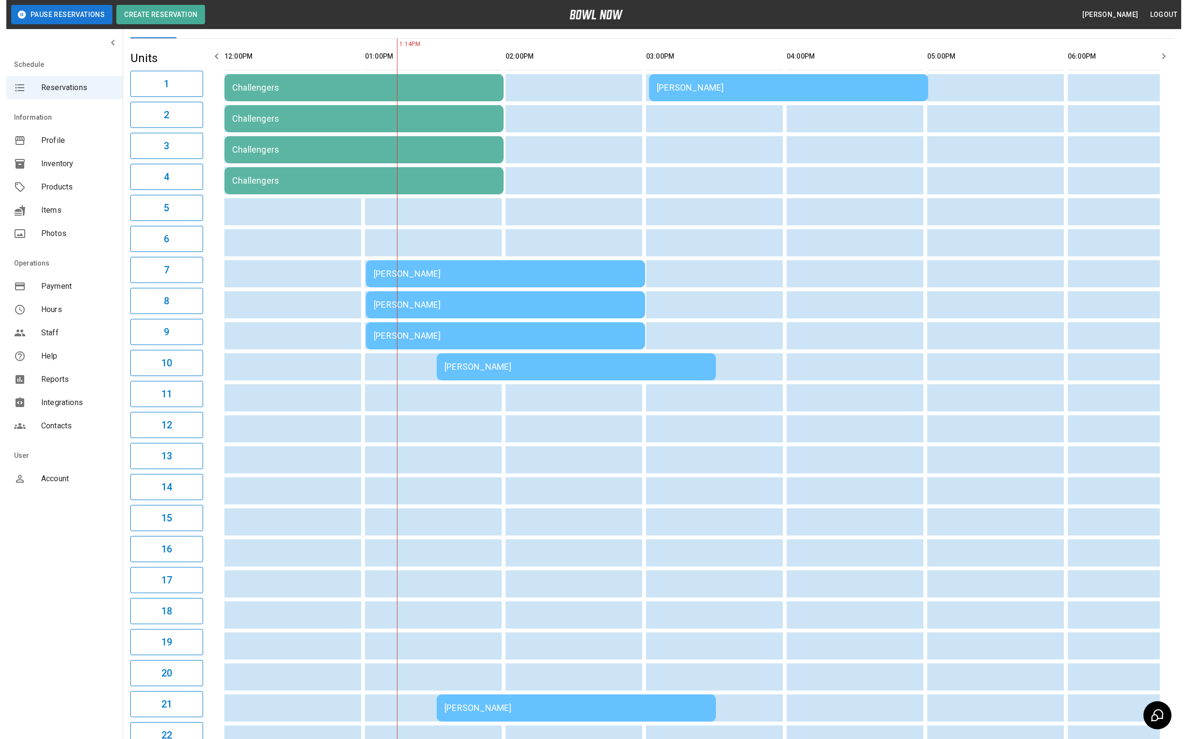
scroll to position [0, 140]
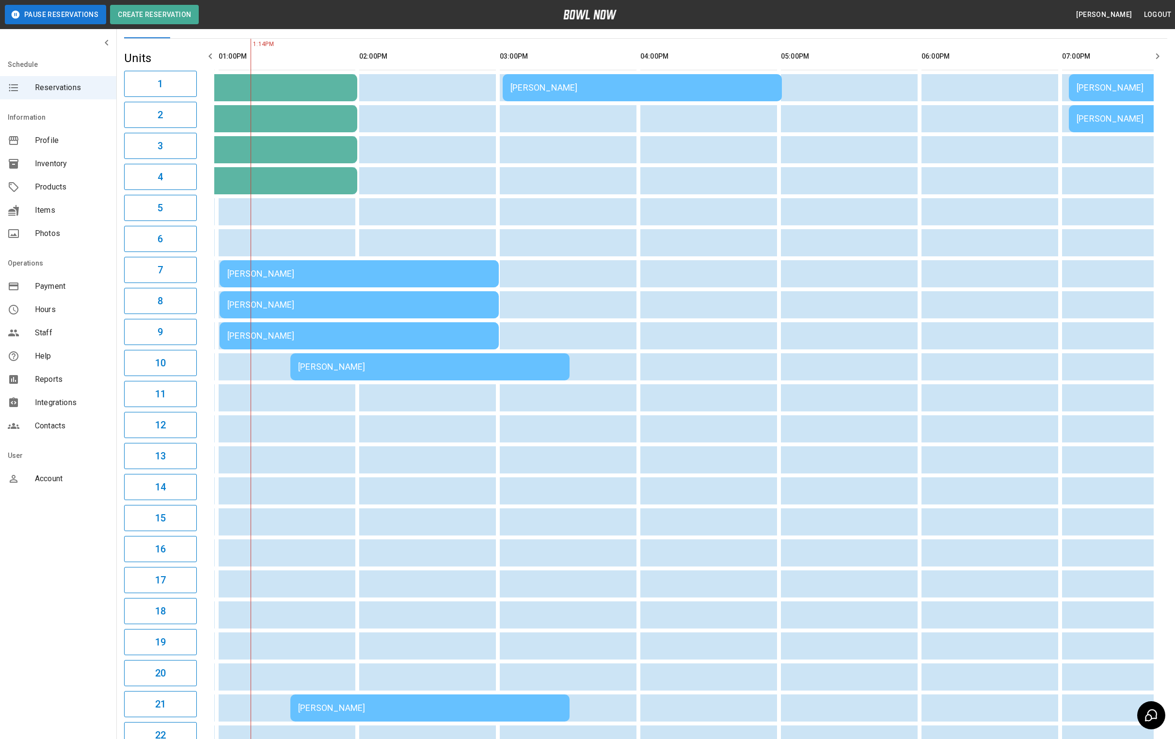
click at [348, 264] on td "[PERSON_NAME]" at bounding box center [359, 273] width 279 height 27
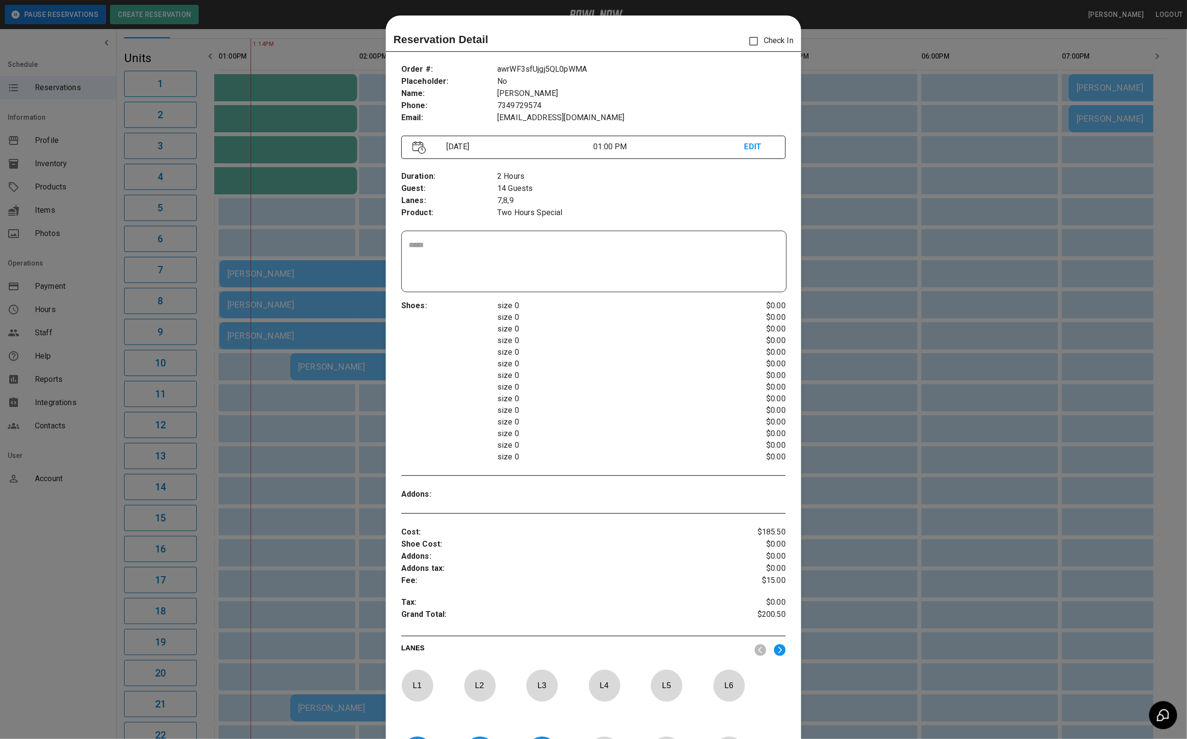
scroll to position [15, 0]
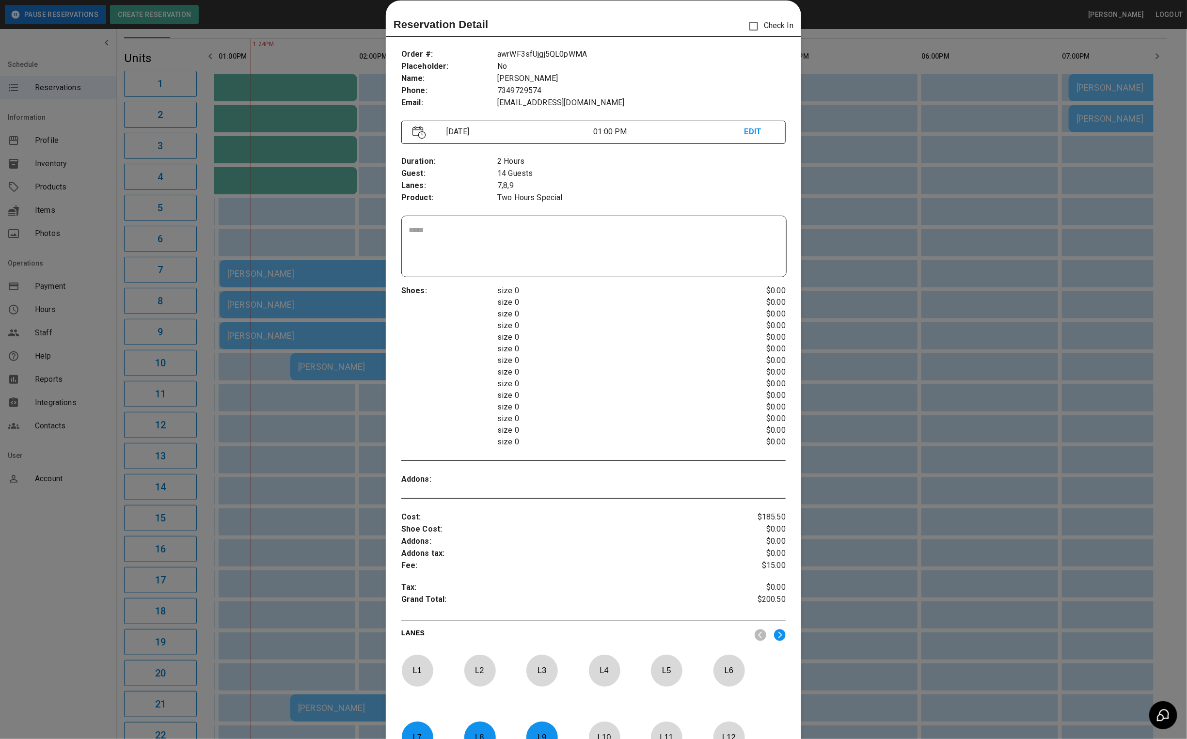
drag, startPoint x: 884, startPoint y: 265, endPoint x: 701, endPoint y: 389, distance: 220.9
click at [884, 265] on div at bounding box center [593, 369] width 1187 height 739
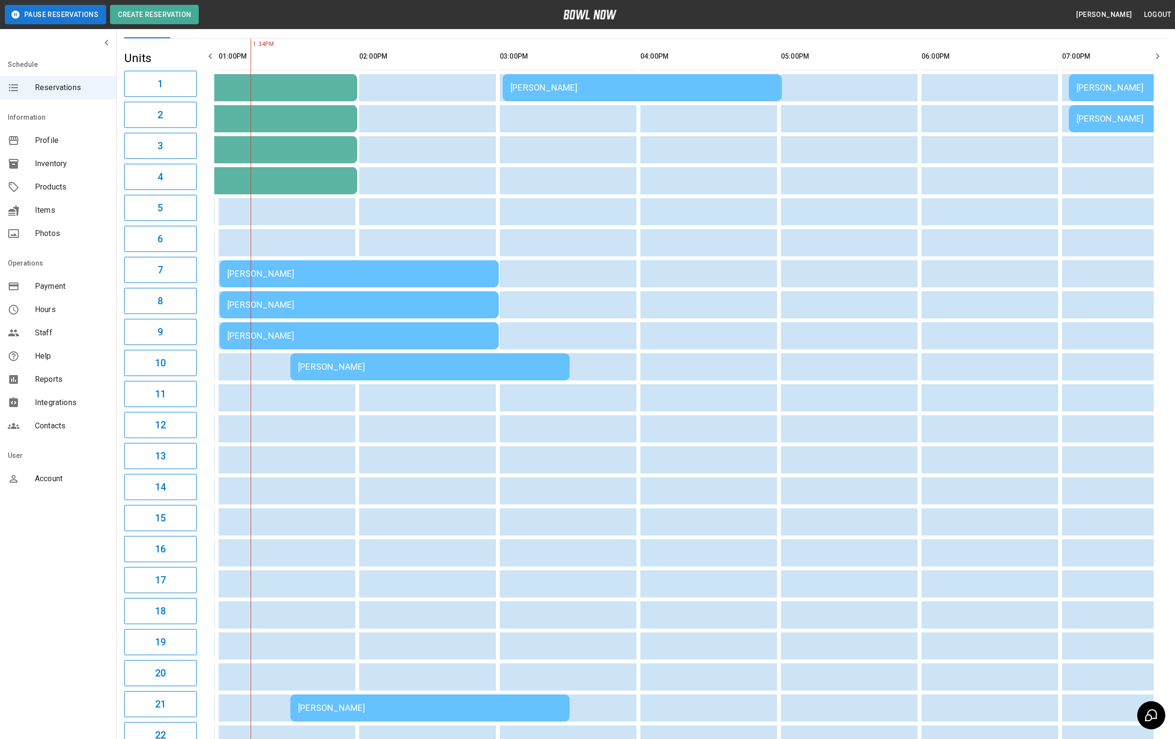
click at [435, 363] on td "[PERSON_NAME]" at bounding box center [429, 366] width 279 height 27
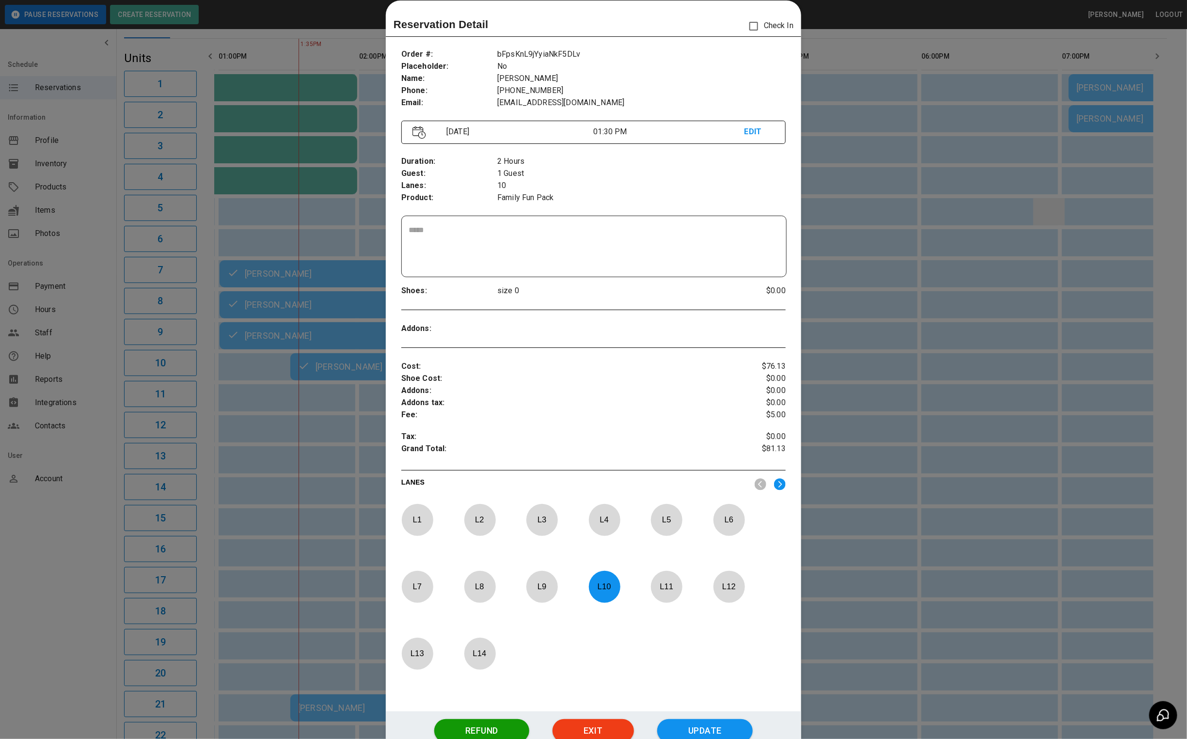
click at [1053, 202] on div at bounding box center [593, 369] width 1187 height 739
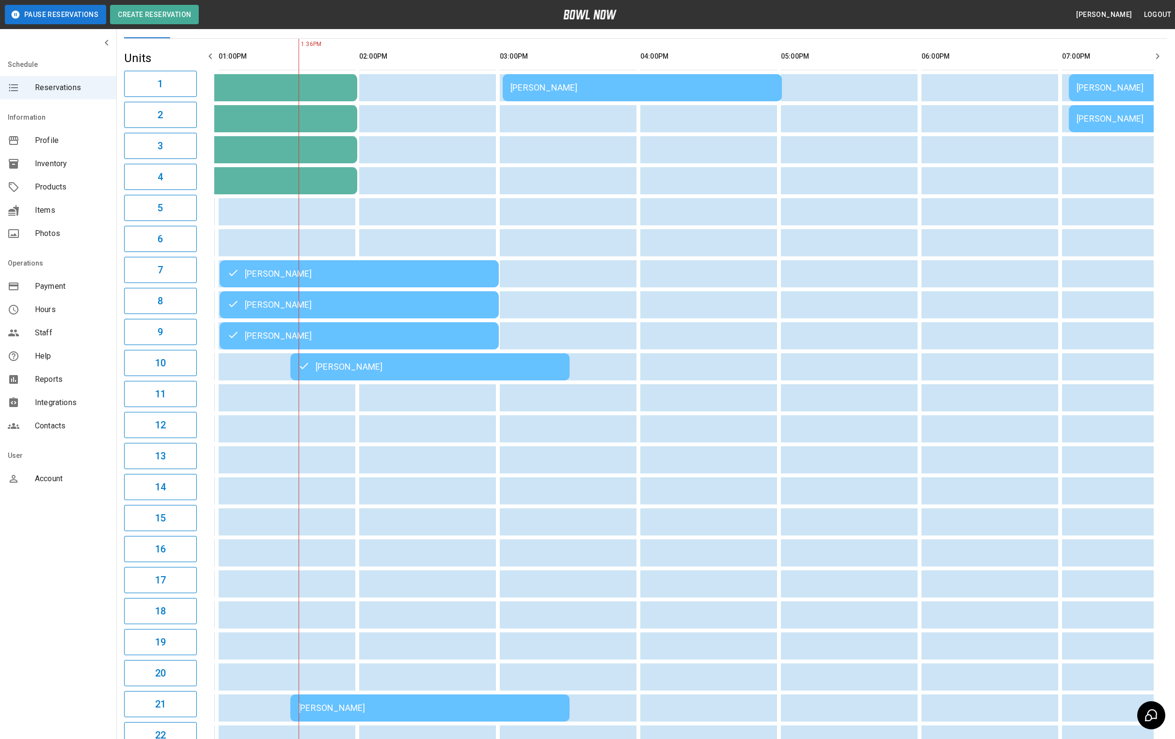
click at [275, 101] on td "Challengers" at bounding box center [217, 87] width 279 height 27
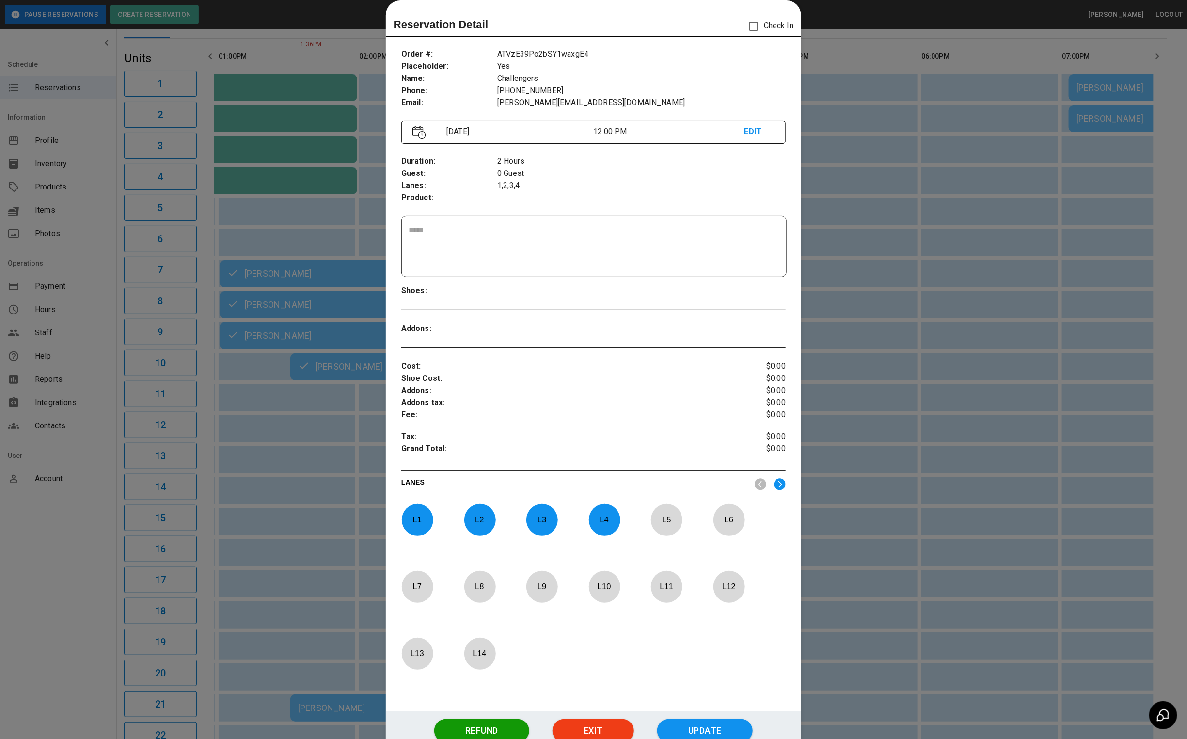
click at [927, 223] on div at bounding box center [593, 369] width 1187 height 739
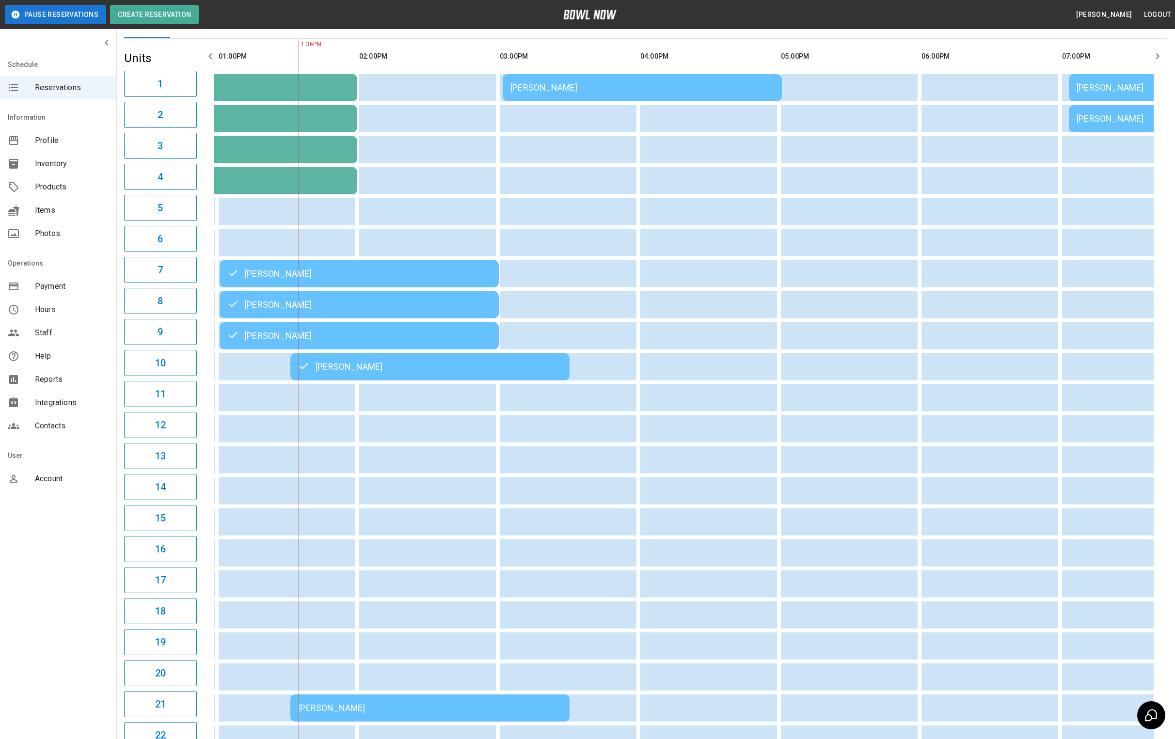
click at [404, 377] on td "[PERSON_NAME]" at bounding box center [429, 366] width 279 height 27
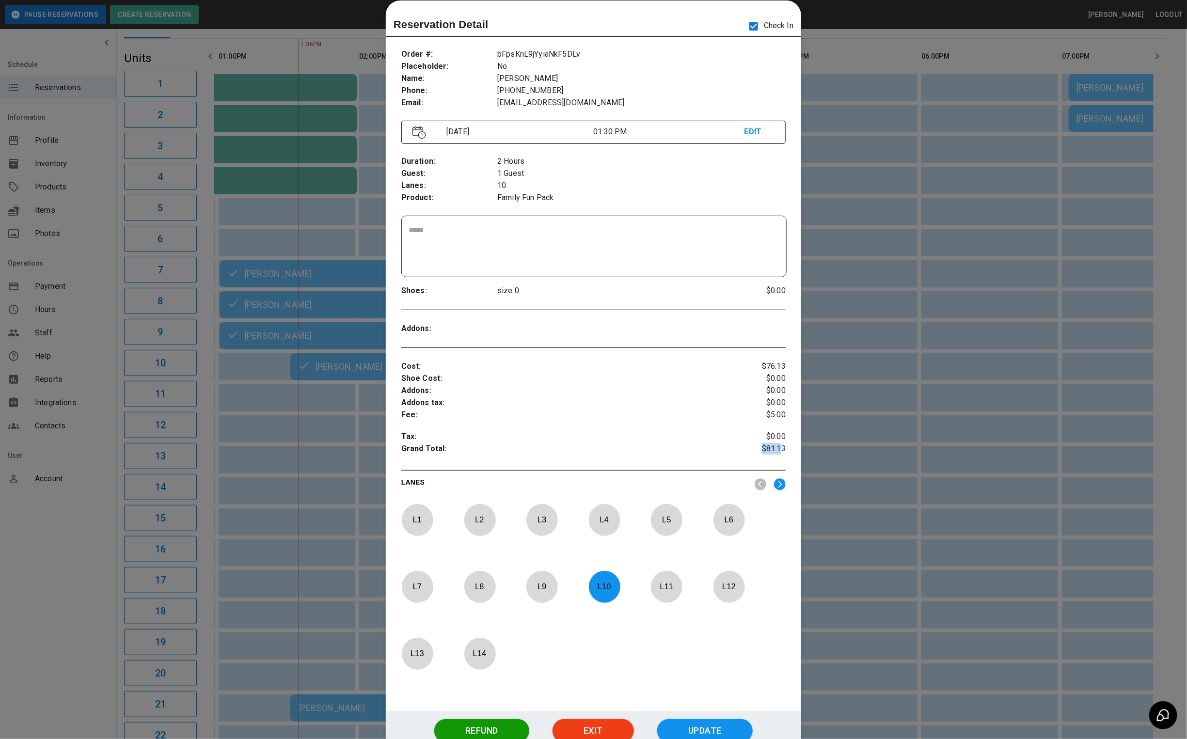
drag, startPoint x: 774, startPoint y: 446, endPoint x: 732, endPoint y: 448, distance: 42.2
click at [732, 448] on p "$81.13" at bounding box center [754, 450] width 64 height 15
drag, startPoint x: 786, startPoint y: 404, endPoint x: 685, endPoint y: 420, distance: 102.1
click at [685, 420] on div "Order # : Placeholder : Name : Phone : Email : bFpsKnL9jYyiaNkF5DLv No [PERSON_…" at bounding box center [593, 376] width 415 height 671
click at [772, 405] on p "$0.00" at bounding box center [754, 403] width 64 height 12
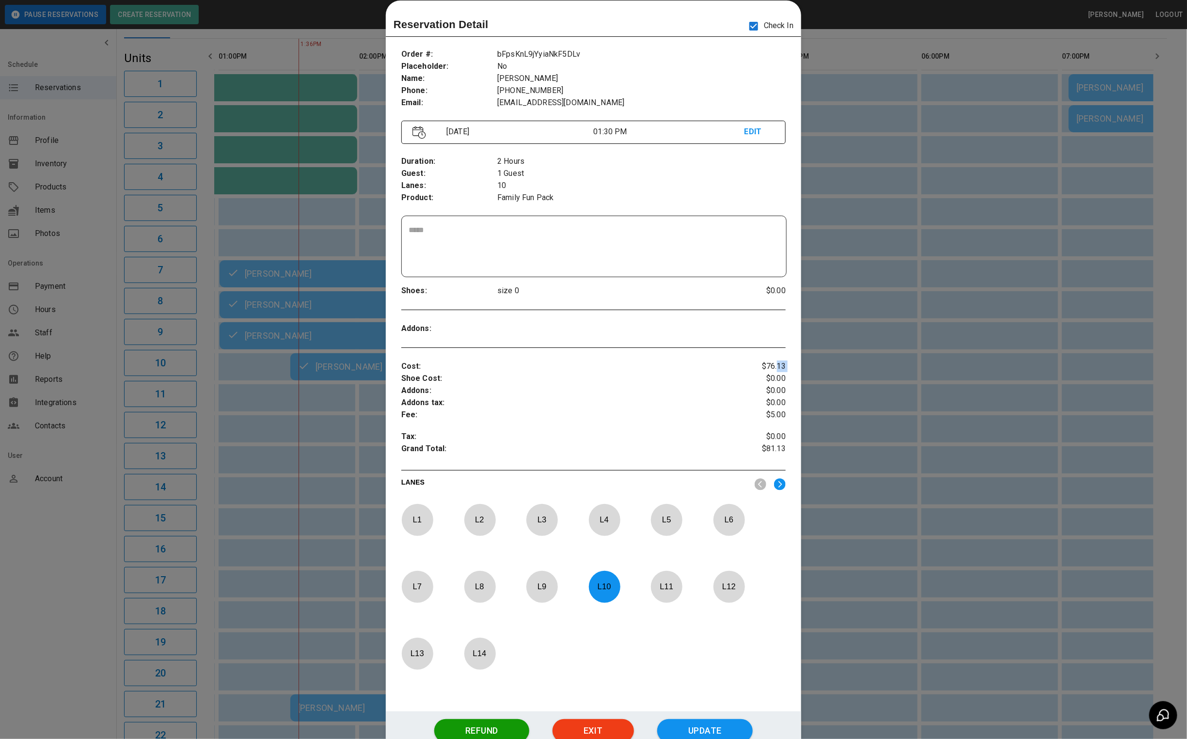
drag, startPoint x: 744, startPoint y: 369, endPoint x: 723, endPoint y: 377, distance: 21.8
click at [723, 377] on div "$76.13 $0.00 $0.00 $0.00 $5.00 $0.00 $81.13" at bounding box center [754, 409] width 64 height 97
drag, startPoint x: 944, startPoint y: 499, endPoint x: 441, endPoint y: 526, distance: 503.9
click at [943, 499] on div at bounding box center [593, 369] width 1187 height 739
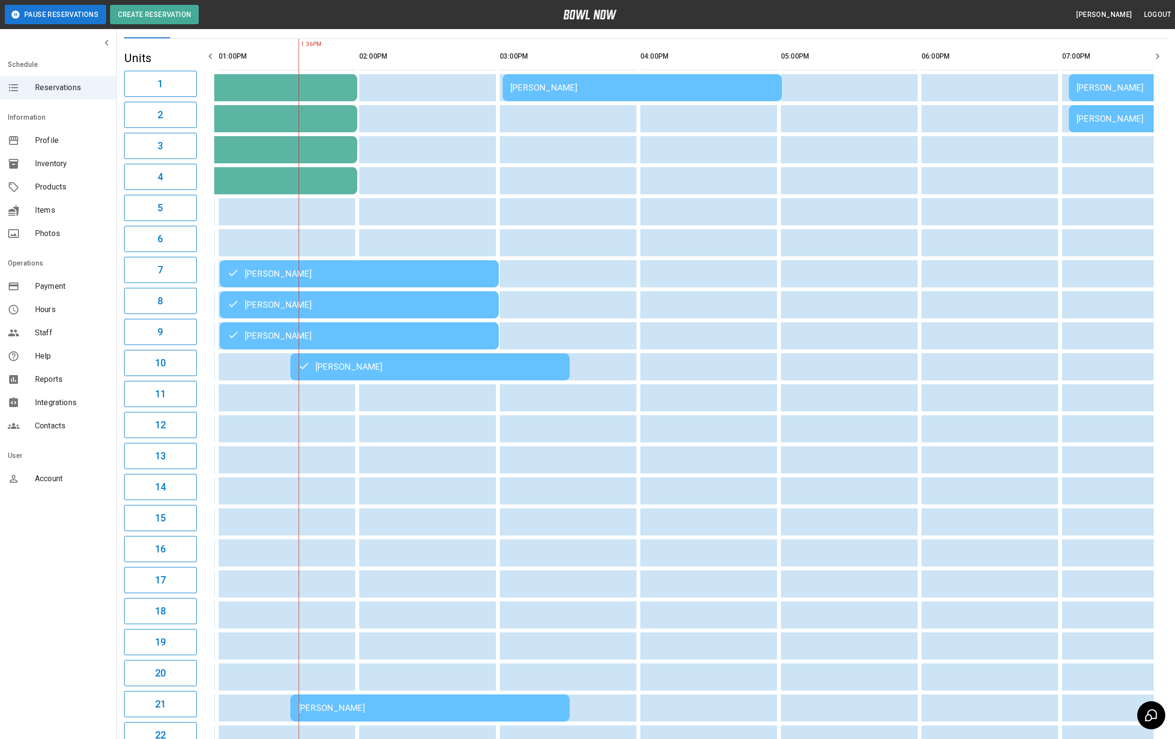
click at [366, 372] on td "[PERSON_NAME]" at bounding box center [429, 366] width 279 height 27
